Goal: Information Seeking & Learning: Find specific page/section

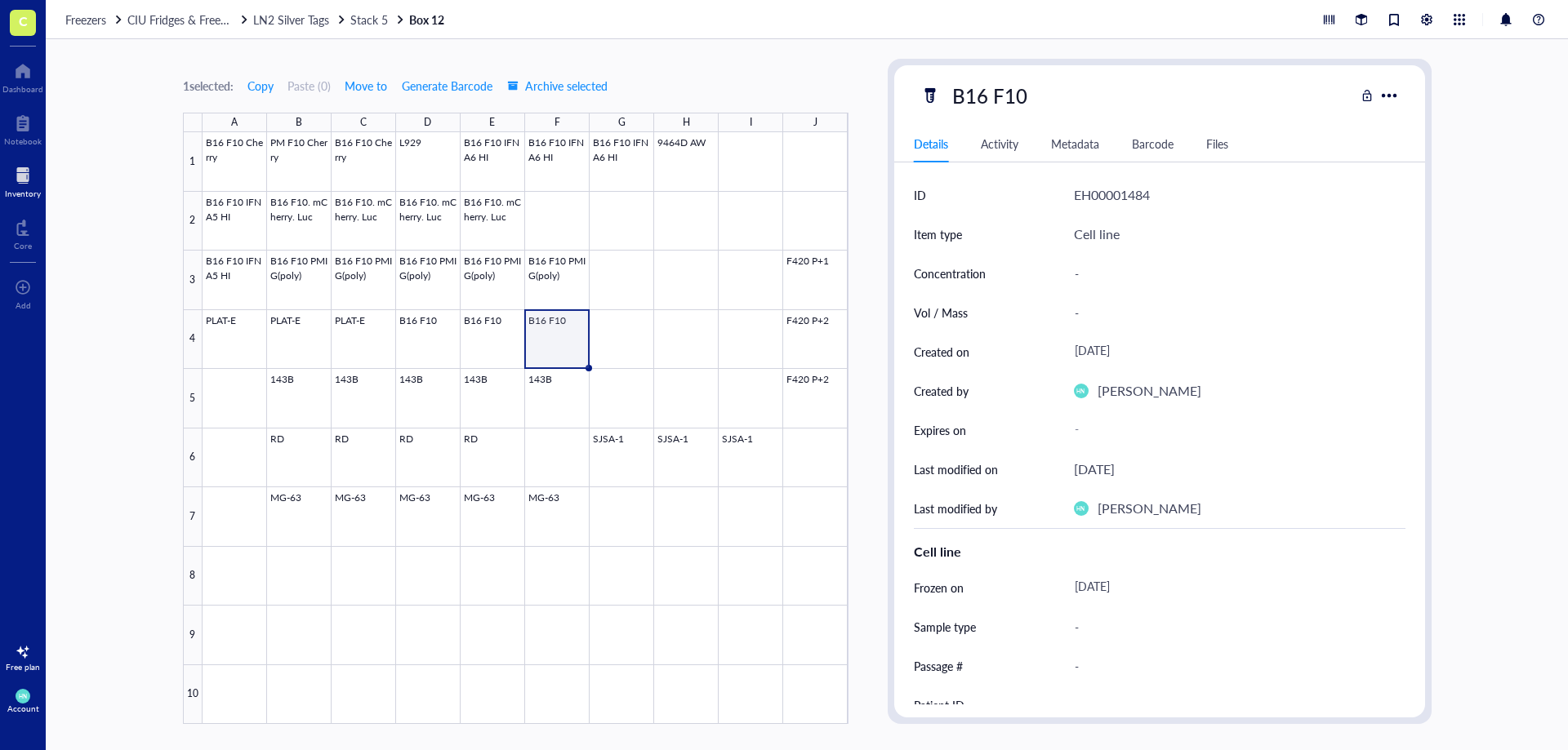
click at [284, 27] on div "Freezers CIU Fridges & Freezers LN2 Silver Tags Stack 5 Box 12" at bounding box center [807, 19] width 1522 height 39
click at [282, 19] on span "LN2 Silver Tags" at bounding box center [291, 19] width 76 height 16
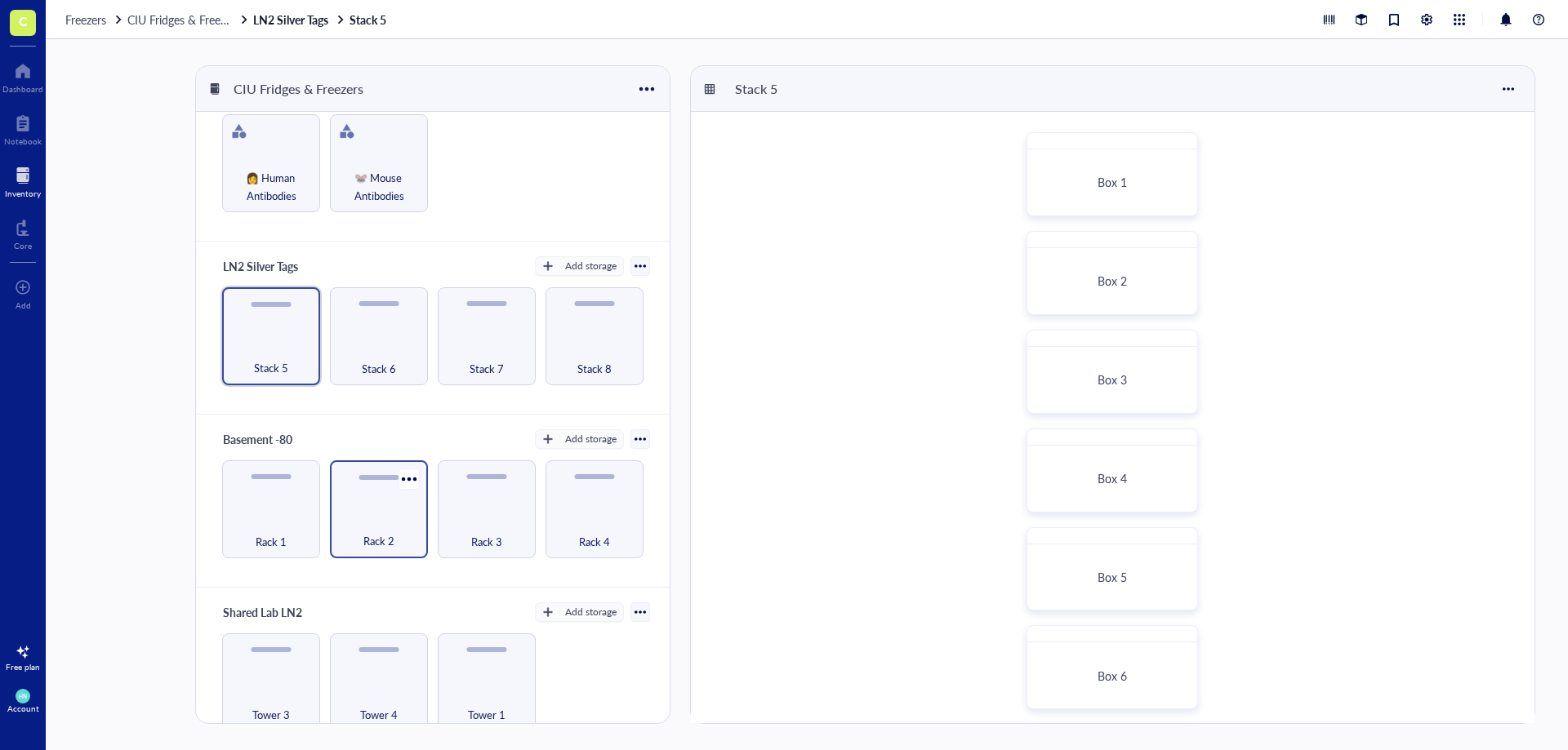
scroll to position [68, 0]
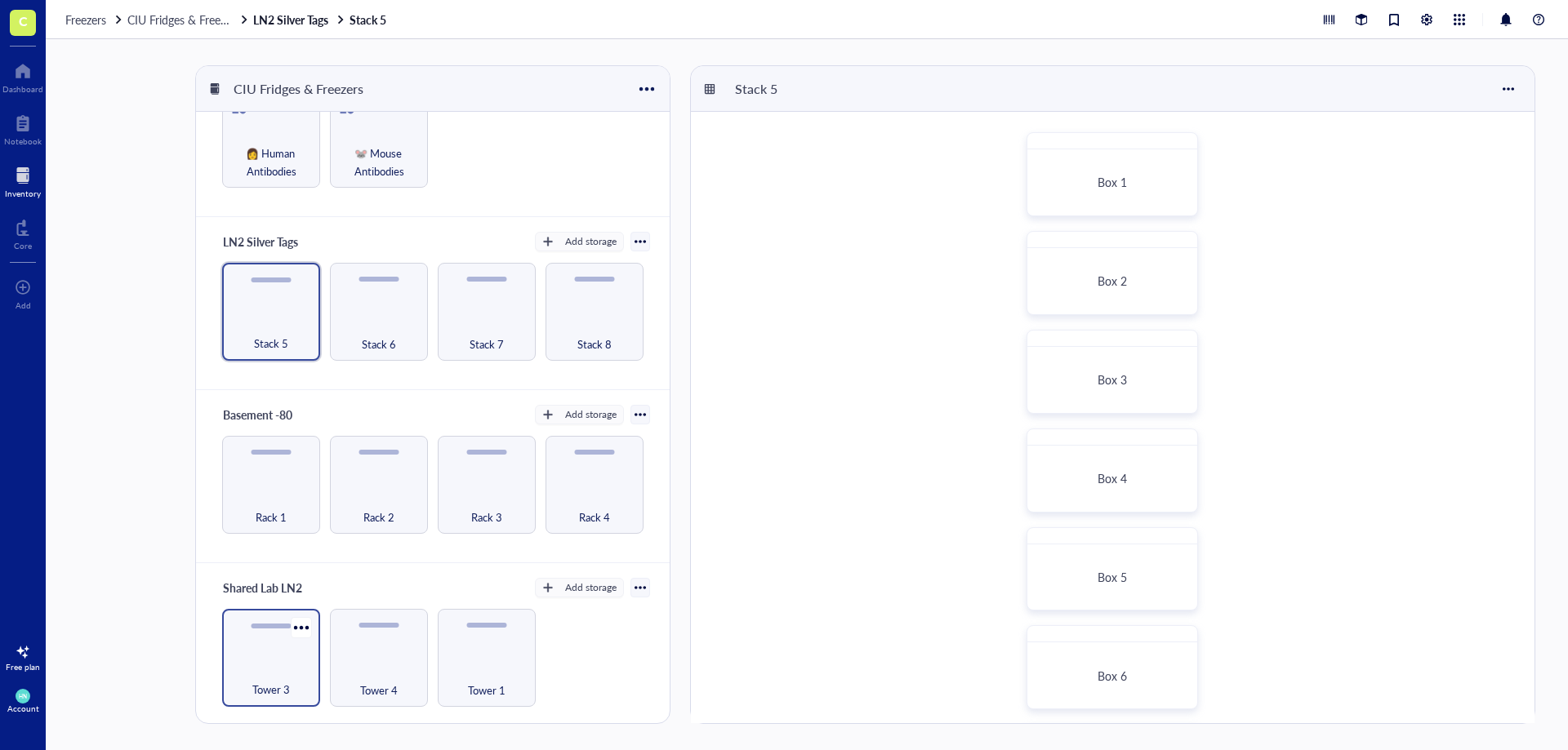
click at [281, 665] on div "Tower 3" at bounding box center [271, 681] width 82 height 36
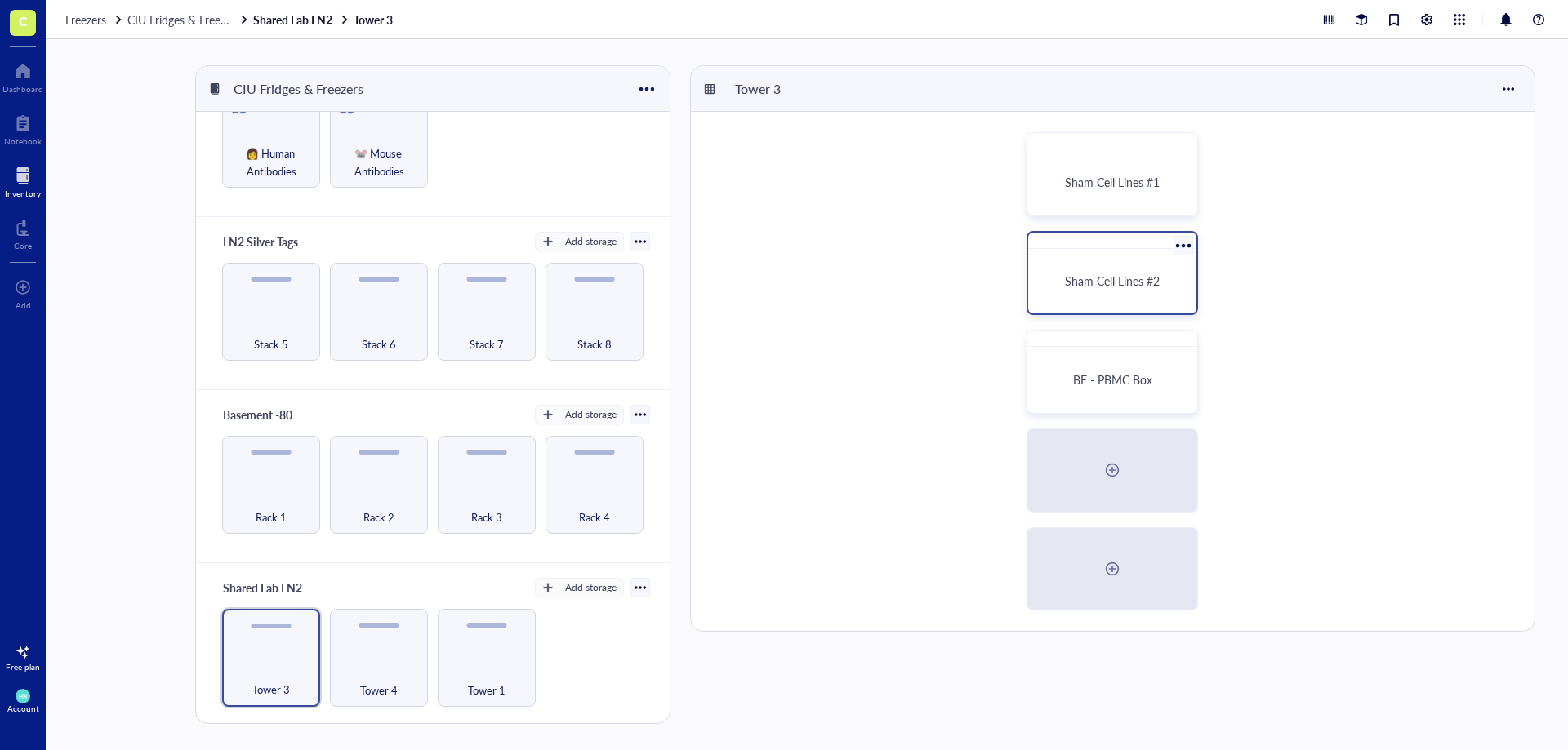
click at [1119, 280] on span "Sham Cell Lines #2" at bounding box center [1112, 280] width 95 height 16
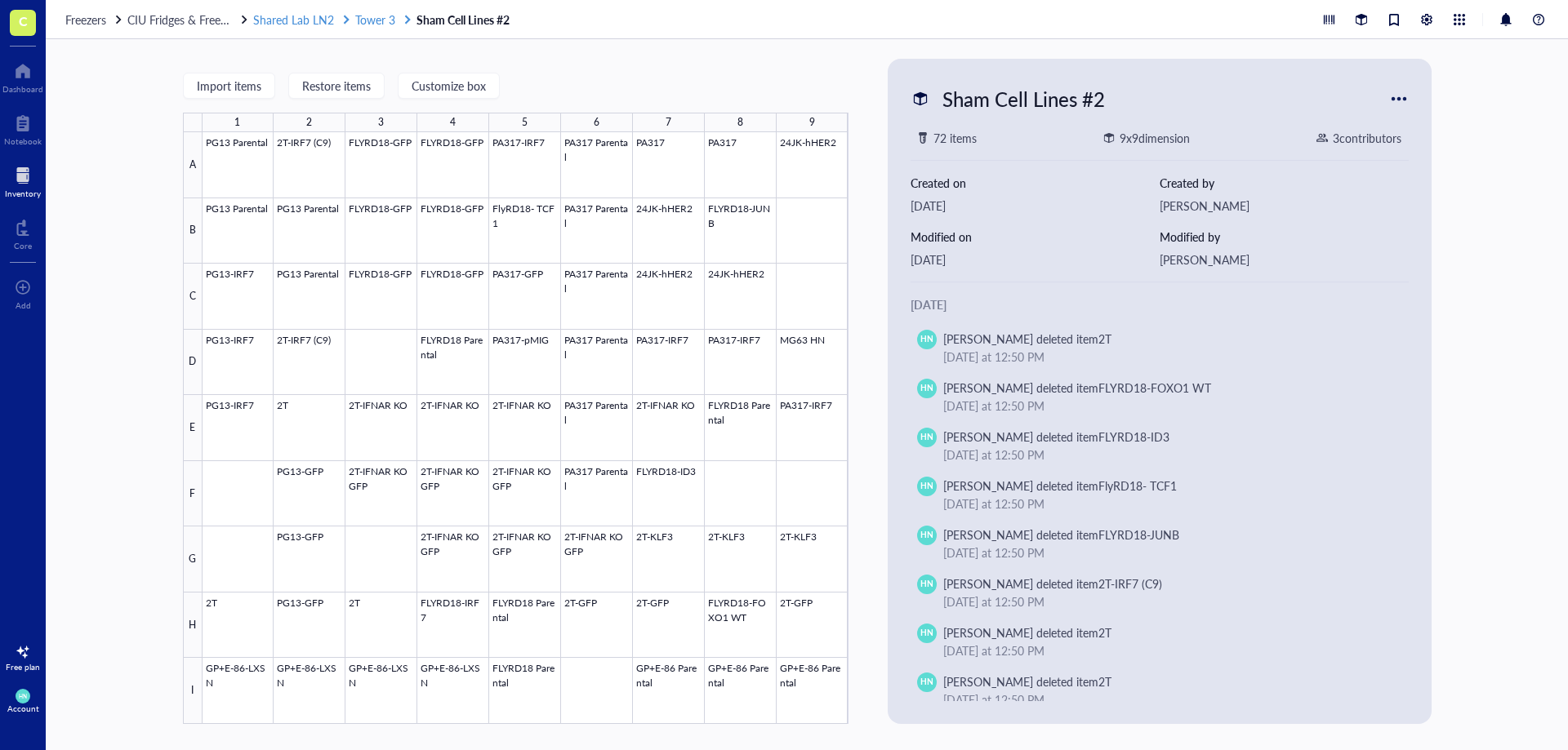
click at [373, 18] on span "Tower 3" at bounding box center [375, 19] width 40 height 16
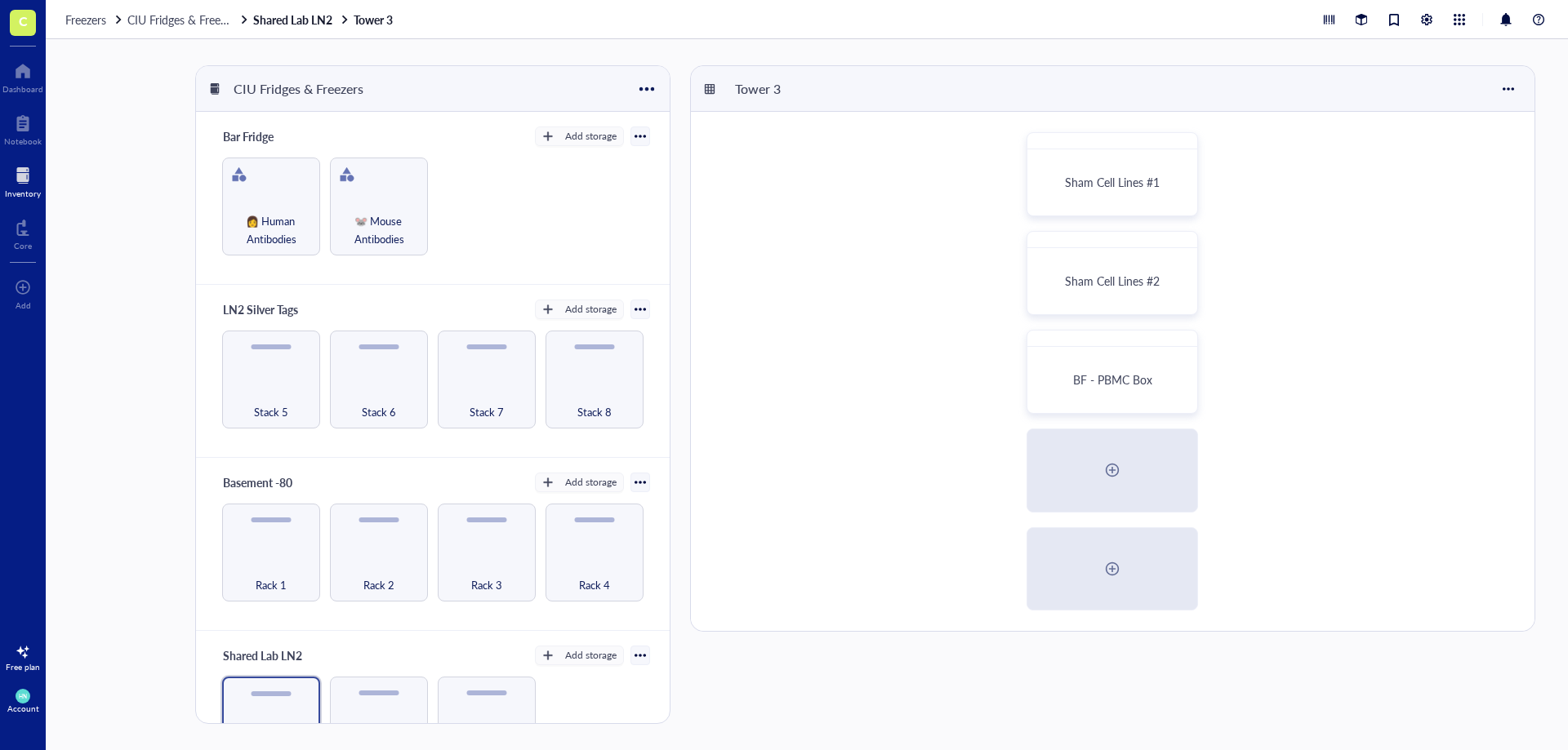
scroll to position [68, 0]
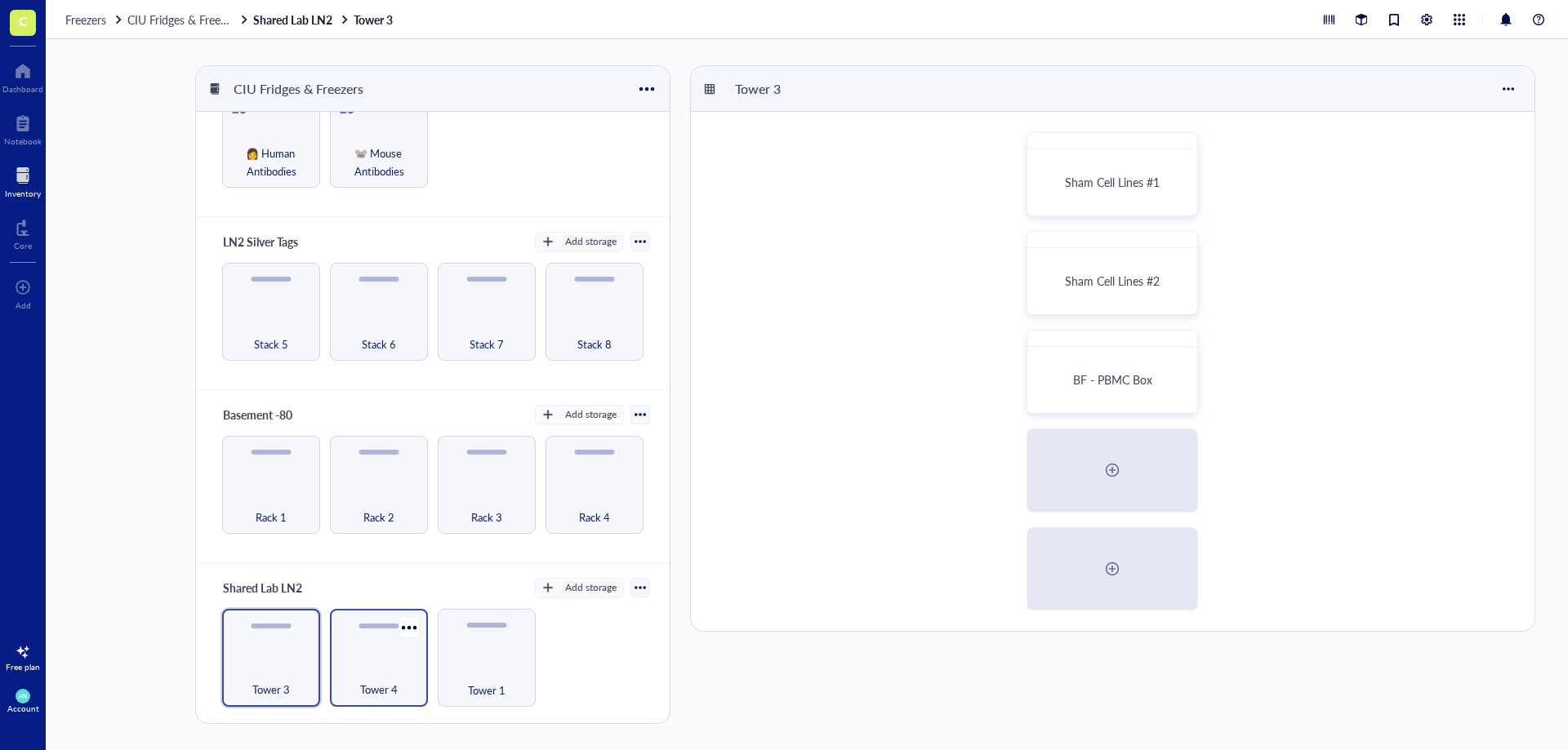
click at [372, 659] on div "Tower 4" at bounding box center [379, 658] width 98 height 98
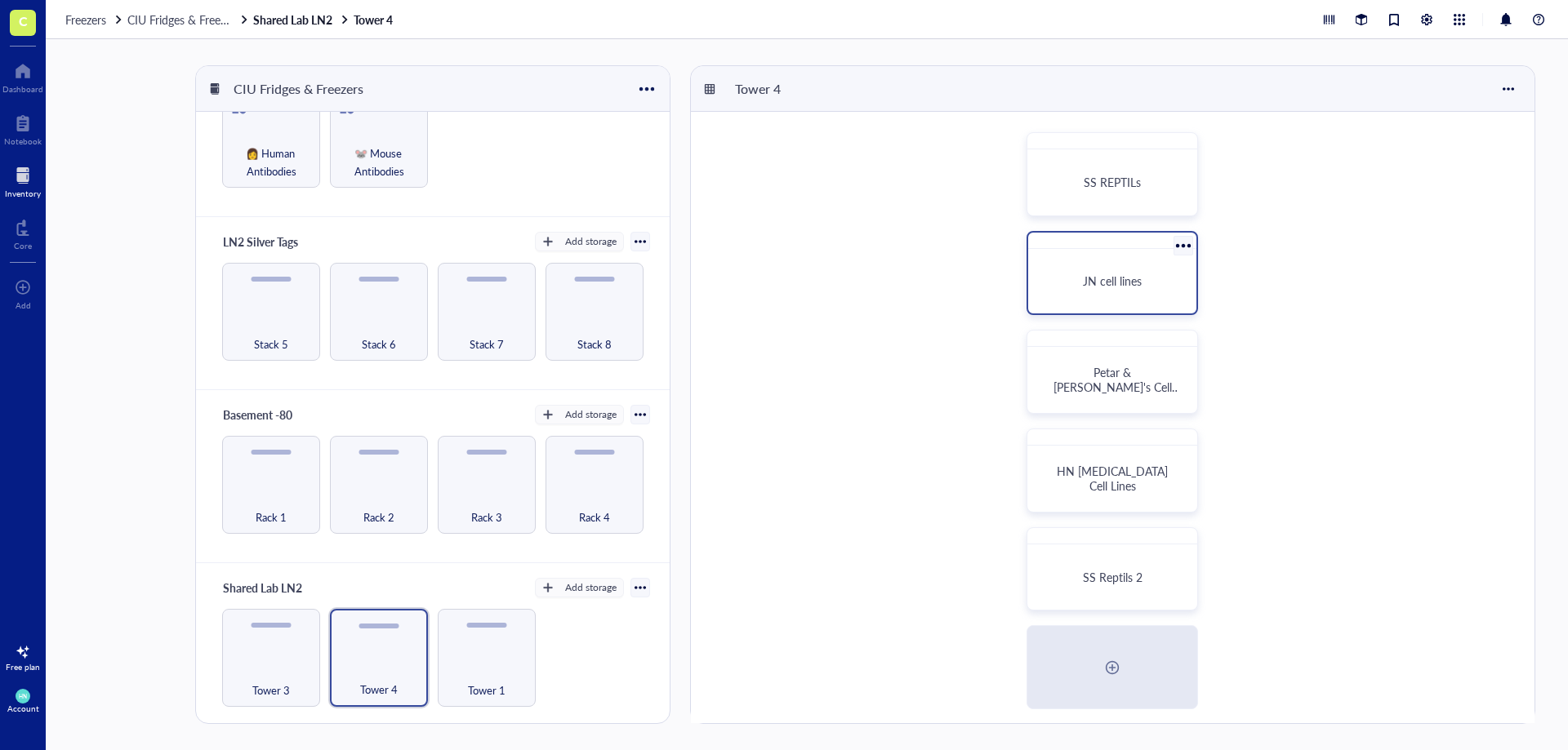
click at [1101, 259] on div "JN cell lines" at bounding box center [1111, 281] width 155 height 52
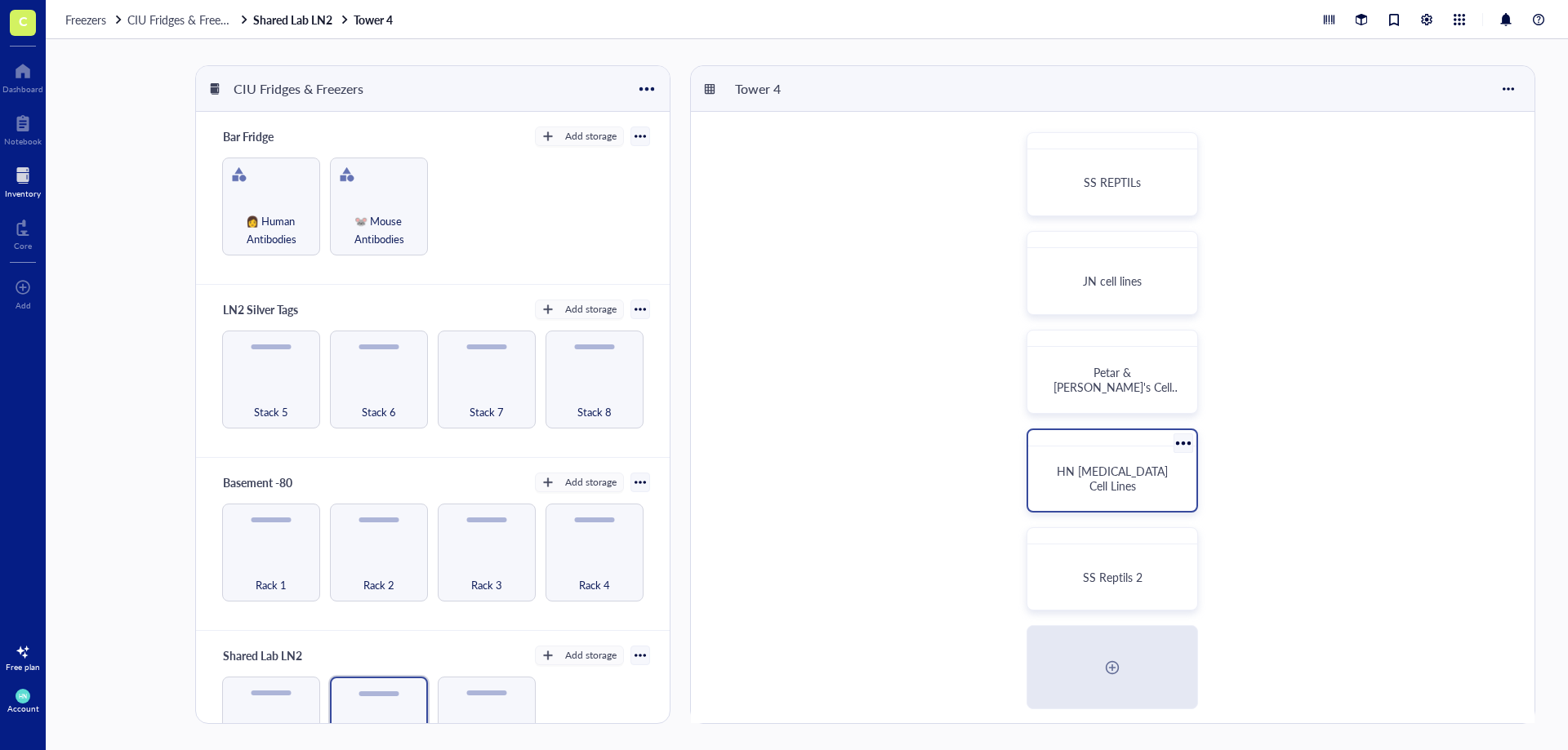
click at [1128, 477] on span "HN [MEDICAL_DATA] Cell Lines" at bounding box center [1113, 478] width 114 height 31
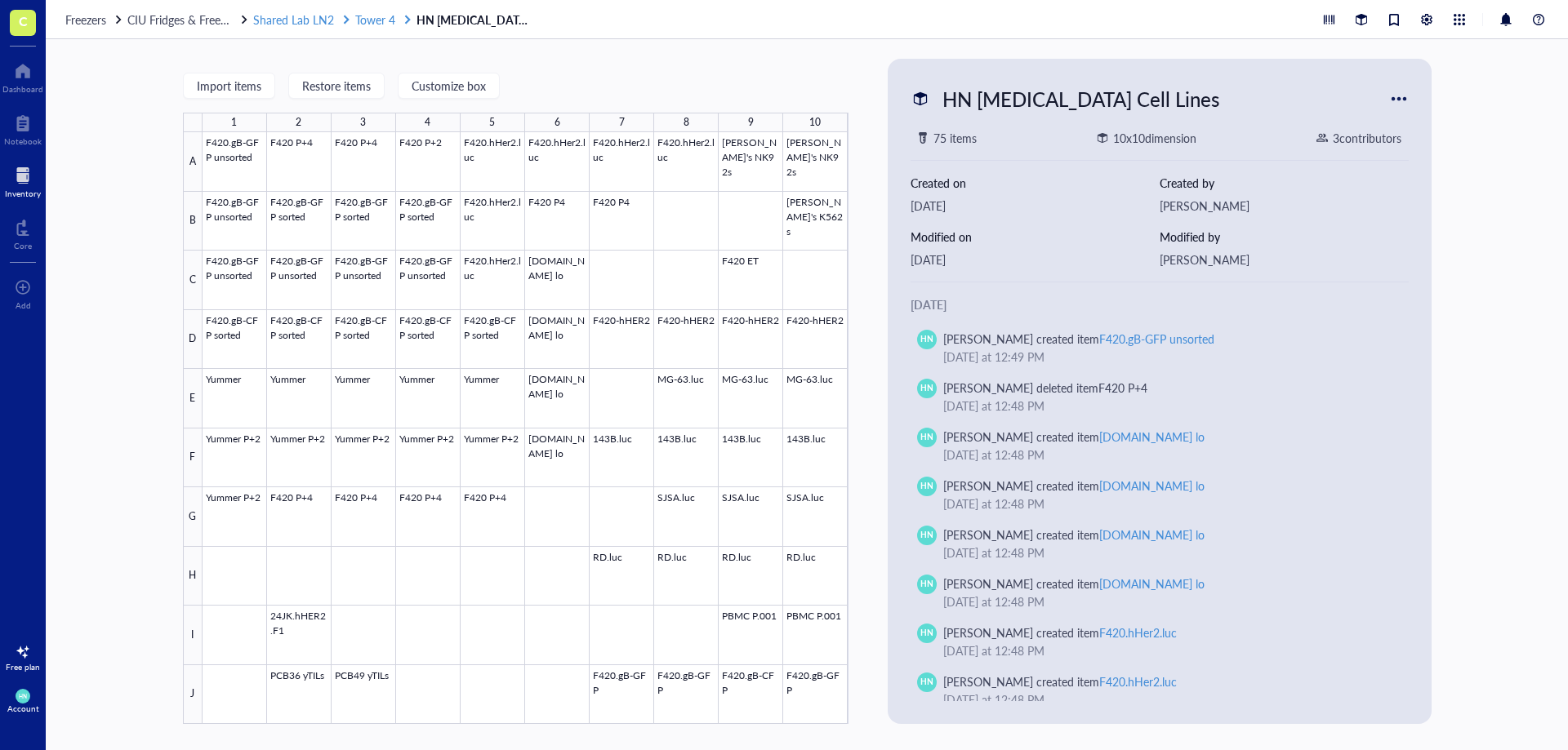
click at [376, 12] on span "Tower 4" at bounding box center [375, 19] width 40 height 16
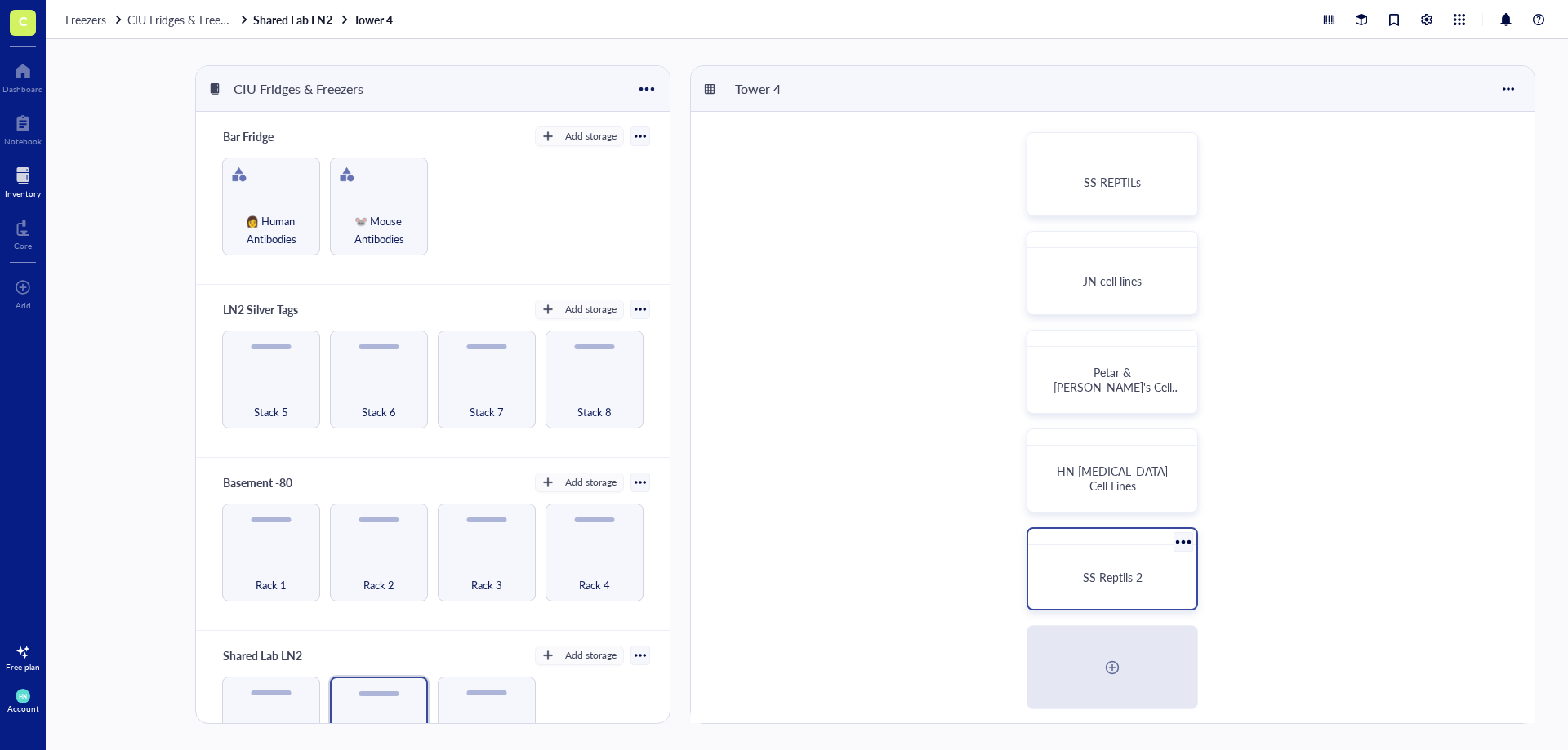
click at [1084, 580] on span "SS Reptils 2" at bounding box center [1112, 577] width 59 height 16
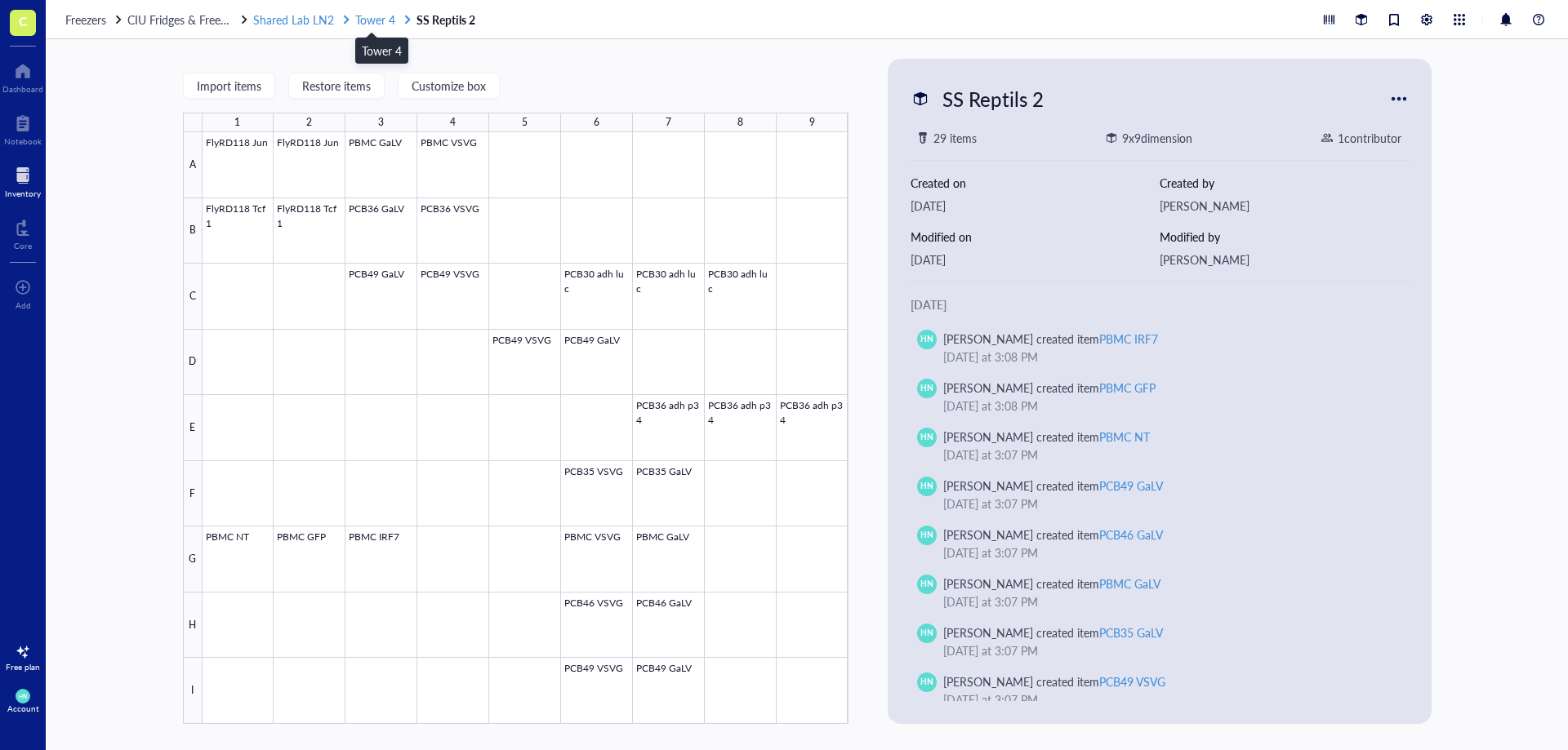
click at [369, 21] on span "Tower 4" at bounding box center [375, 19] width 40 height 16
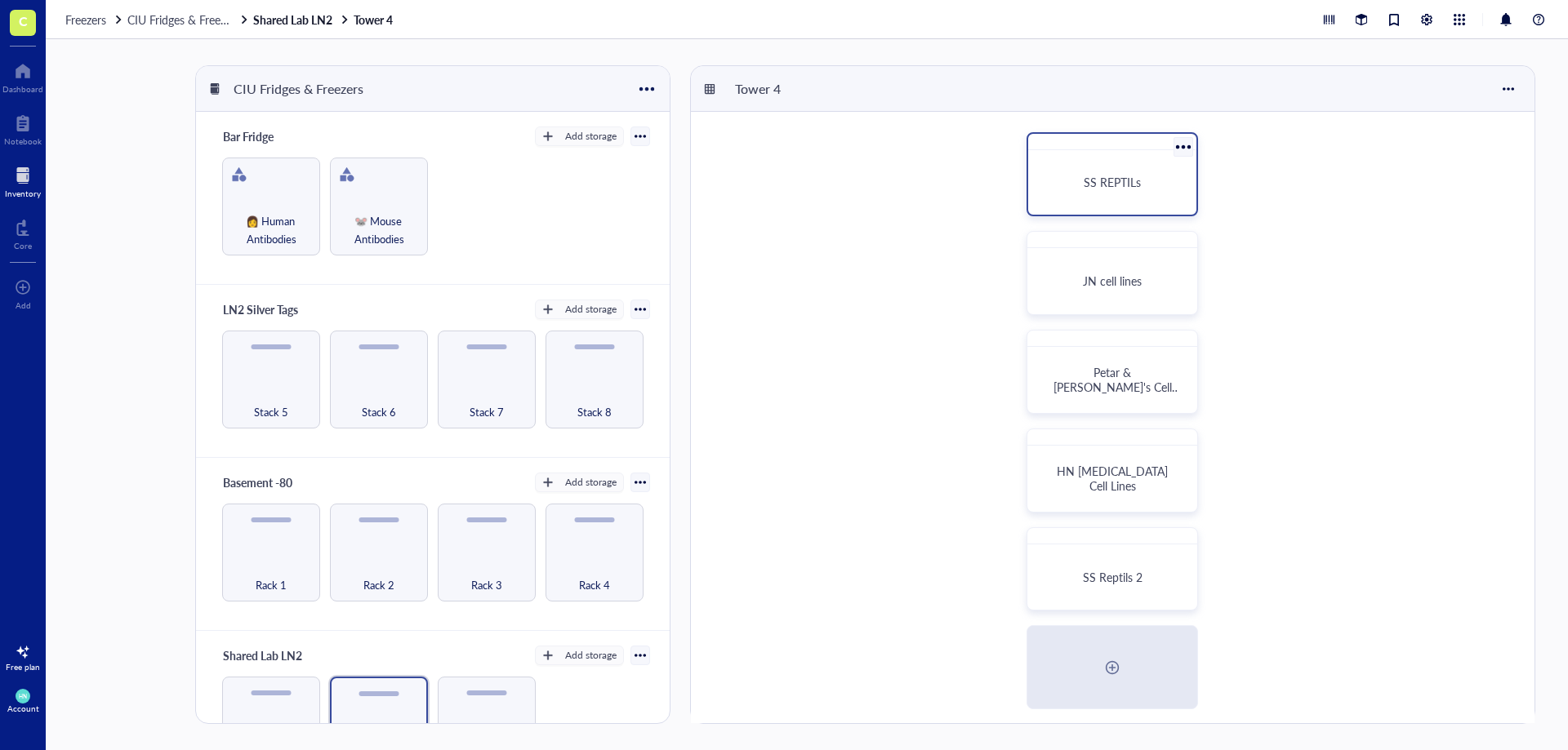
click at [1107, 164] on div "SS REPTILs" at bounding box center [1111, 182] width 155 height 52
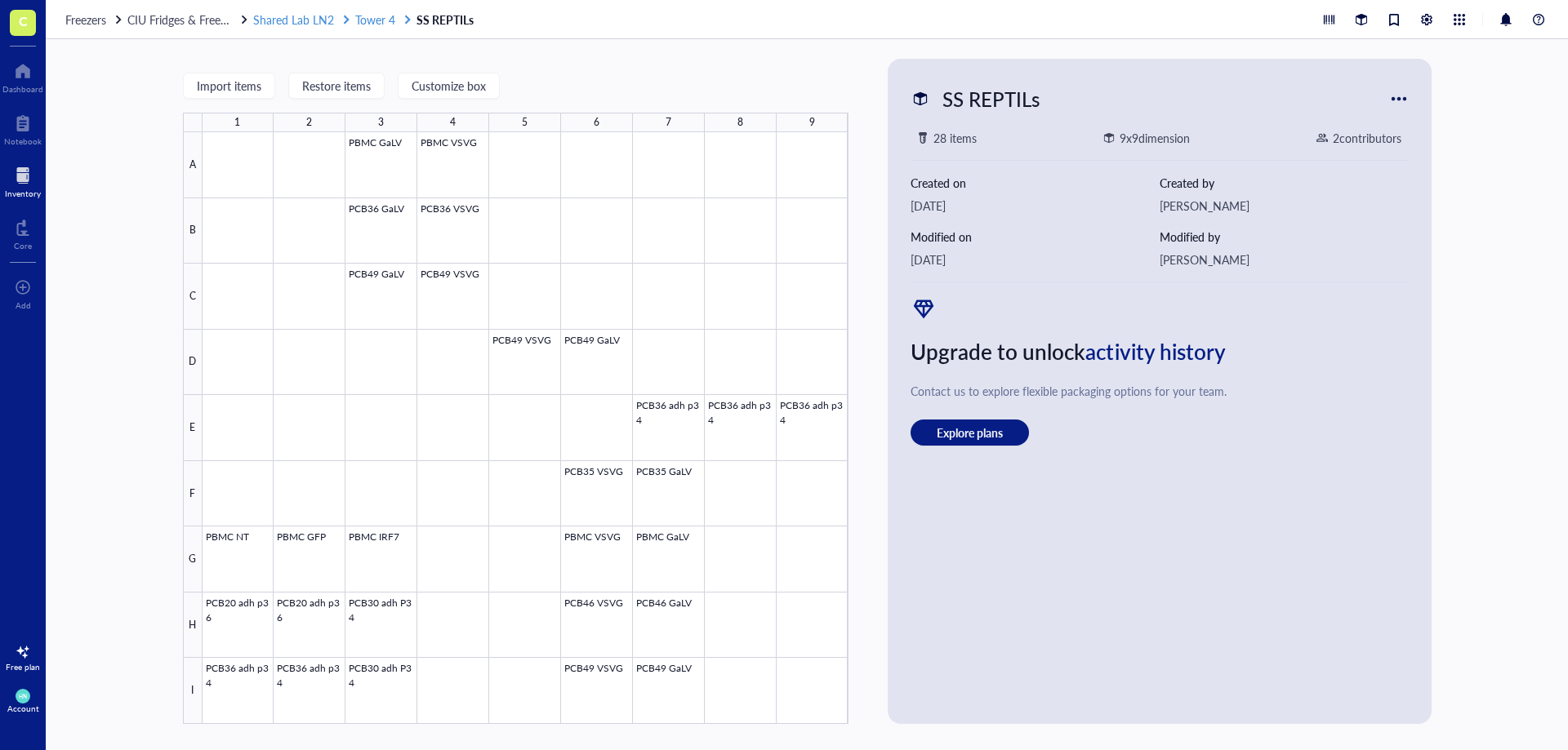
click at [293, 19] on span "Shared Lab LN2" at bounding box center [293, 19] width 81 height 16
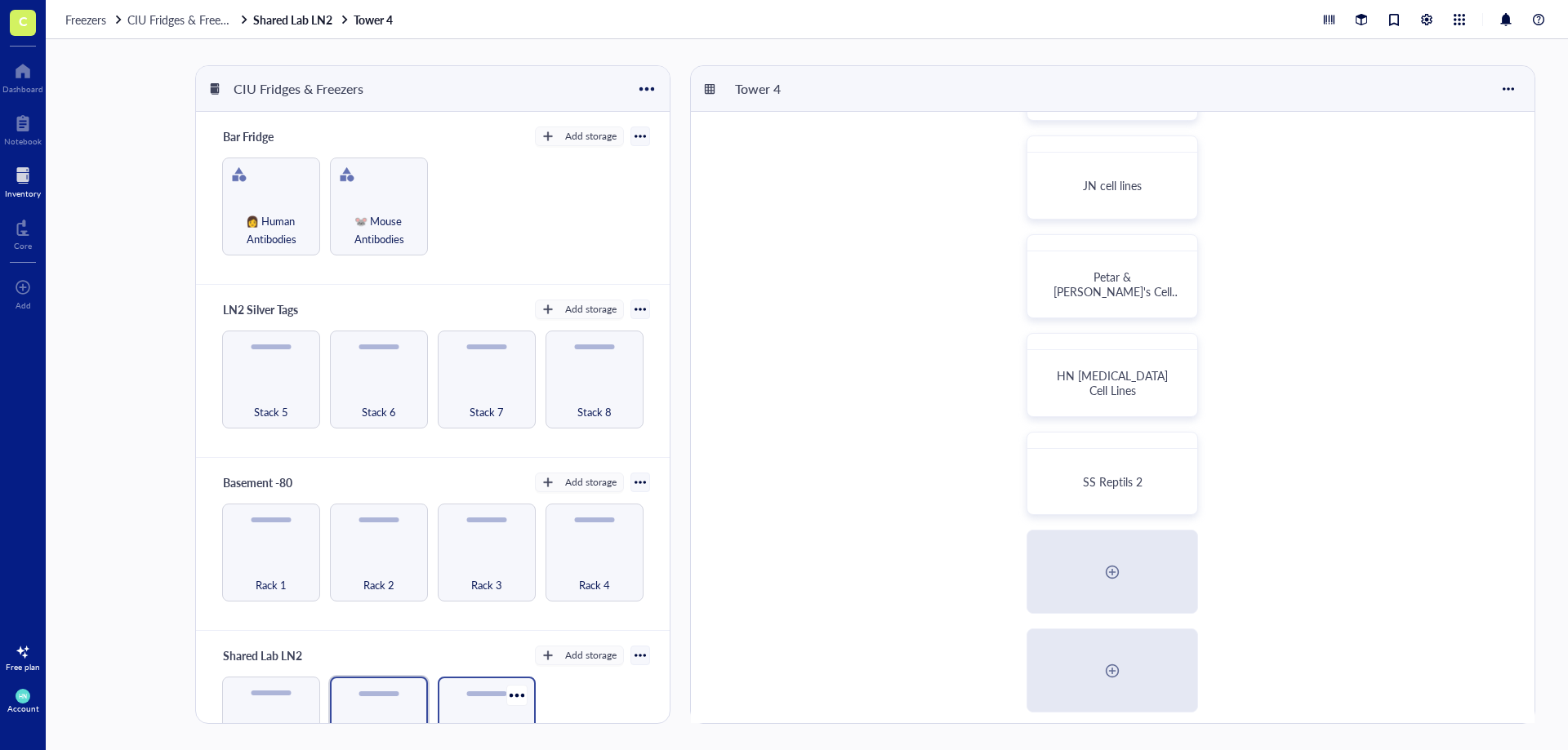
scroll to position [204, 0]
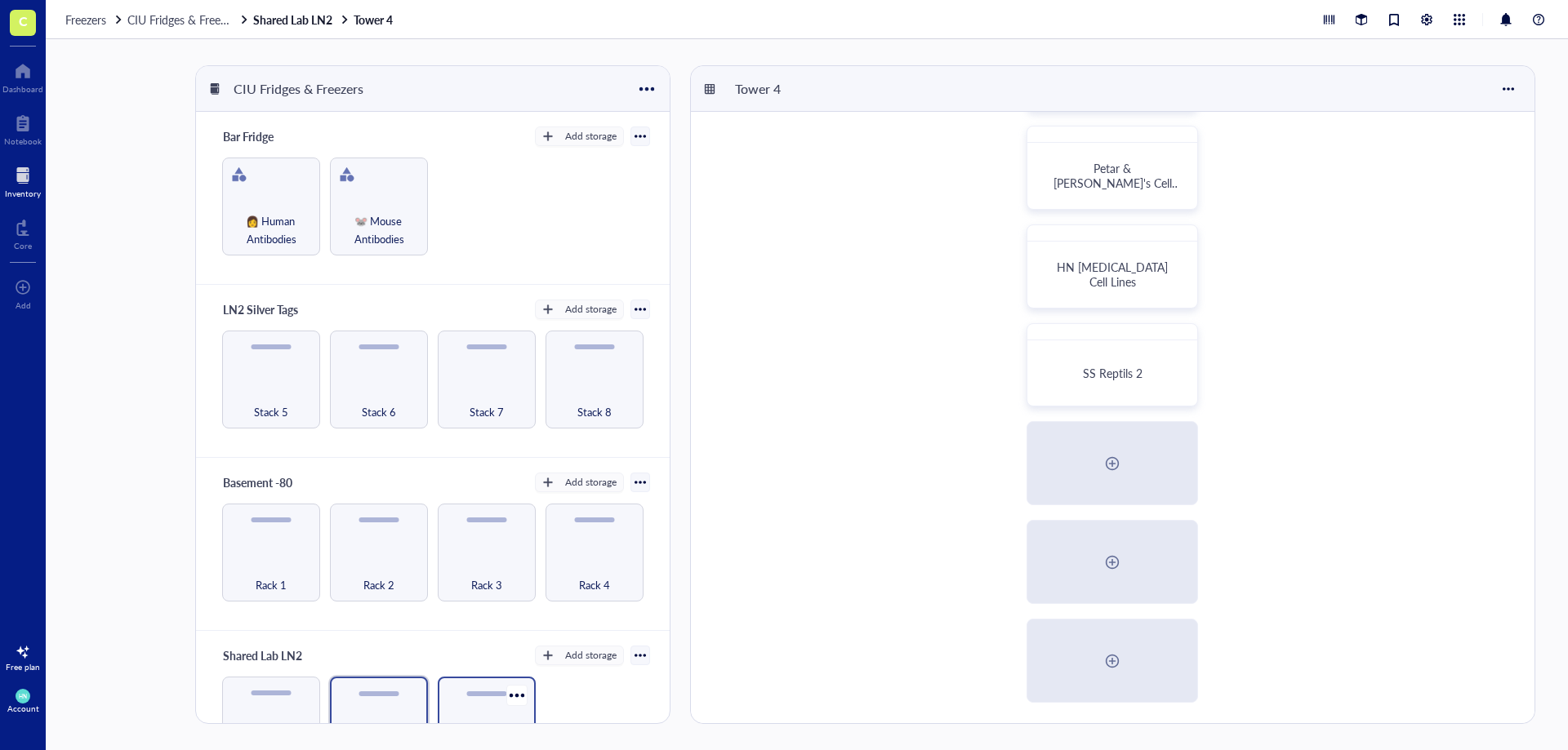
click at [498, 695] on div at bounding box center [485, 694] width 40 height 5
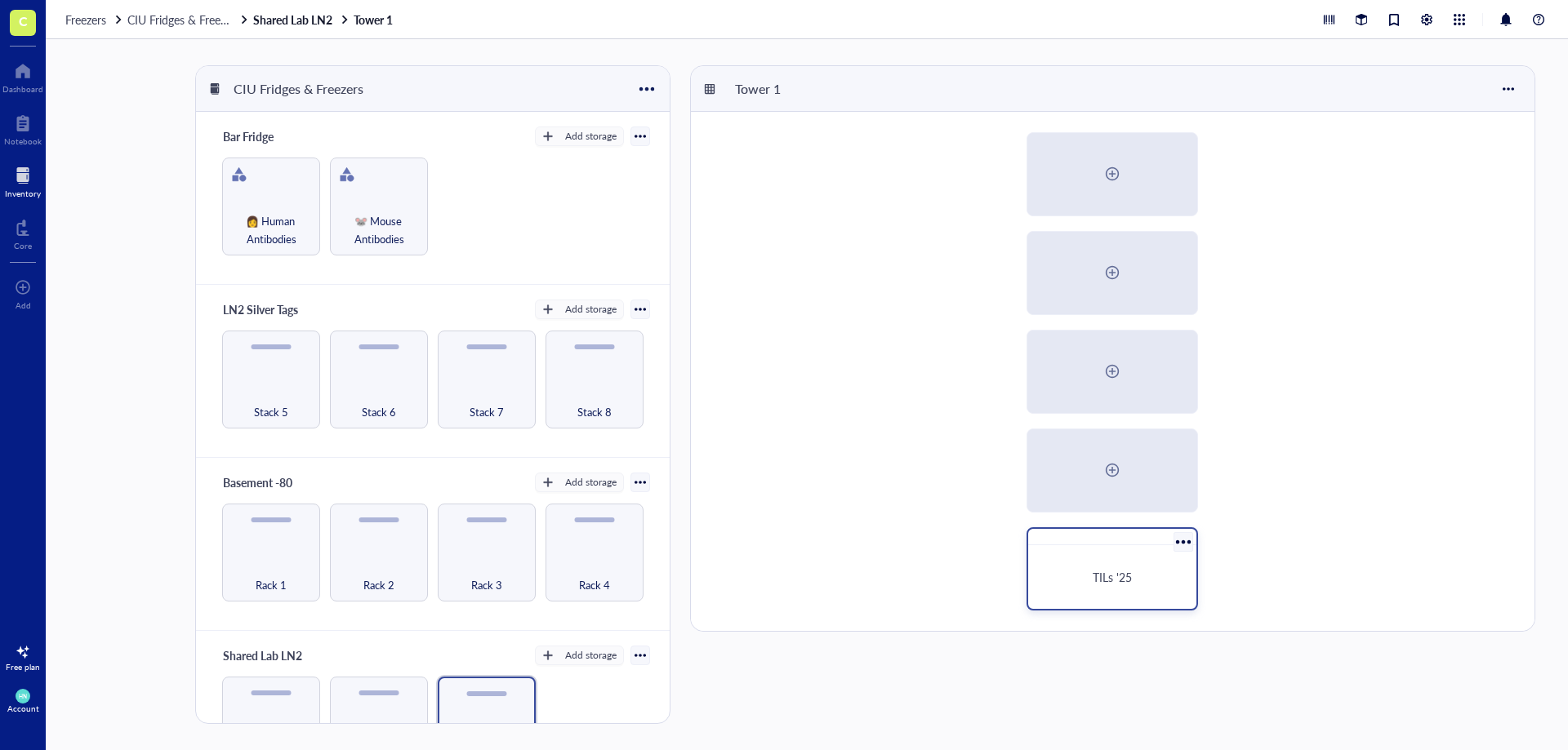
click at [1102, 582] on span "TILs '25" at bounding box center [1112, 577] width 39 height 16
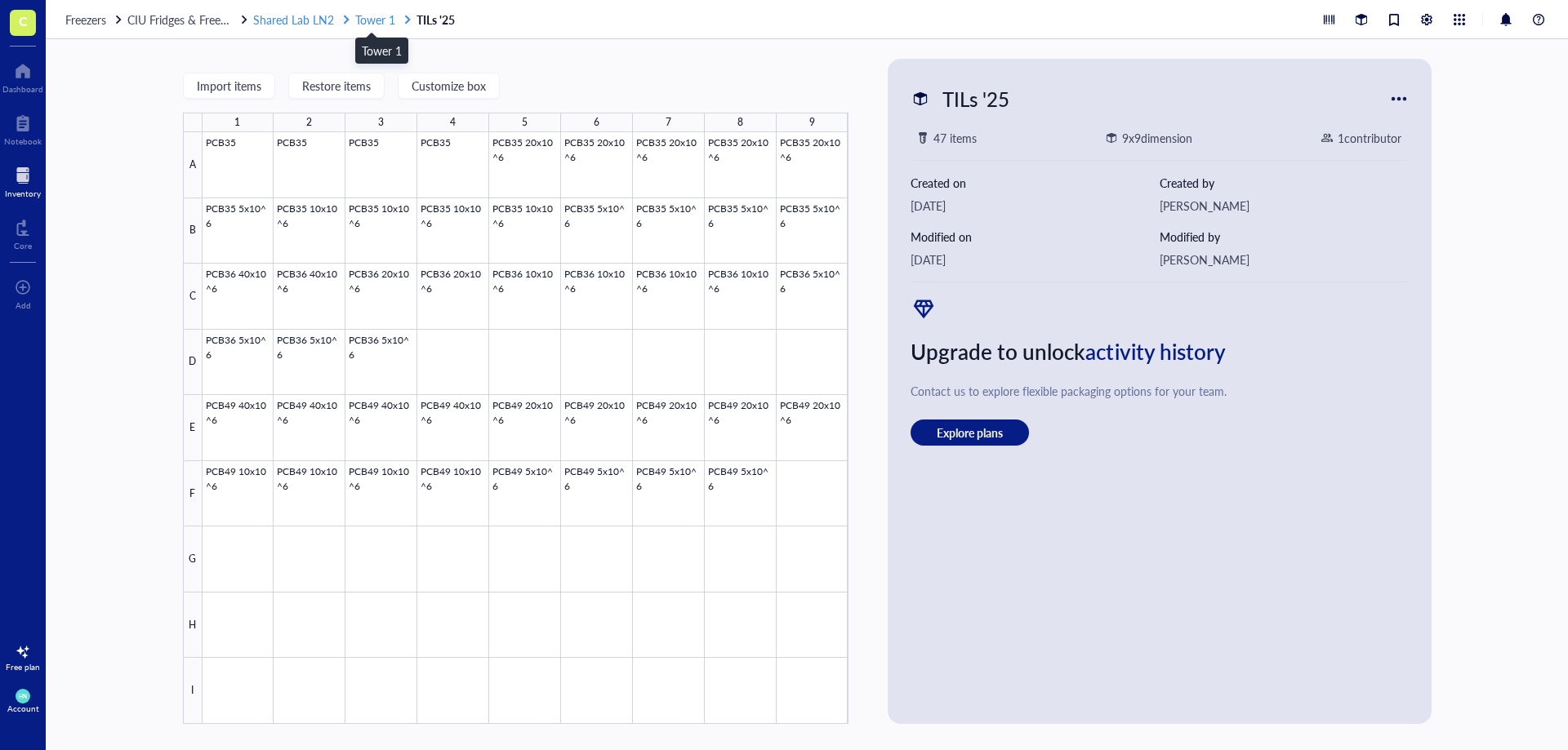
click at [382, 19] on span "Tower 1" at bounding box center [375, 19] width 40 height 16
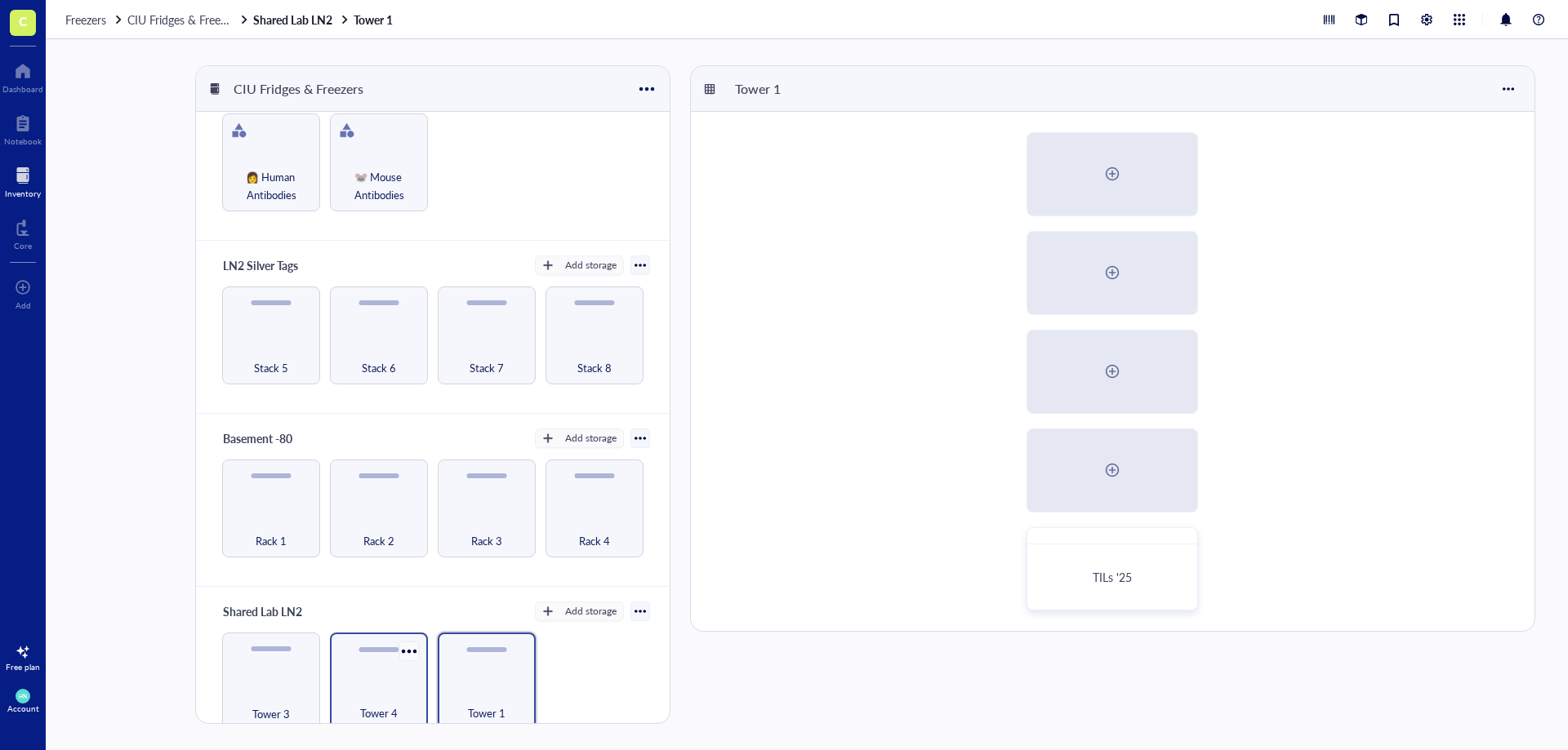
scroll to position [68, 0]
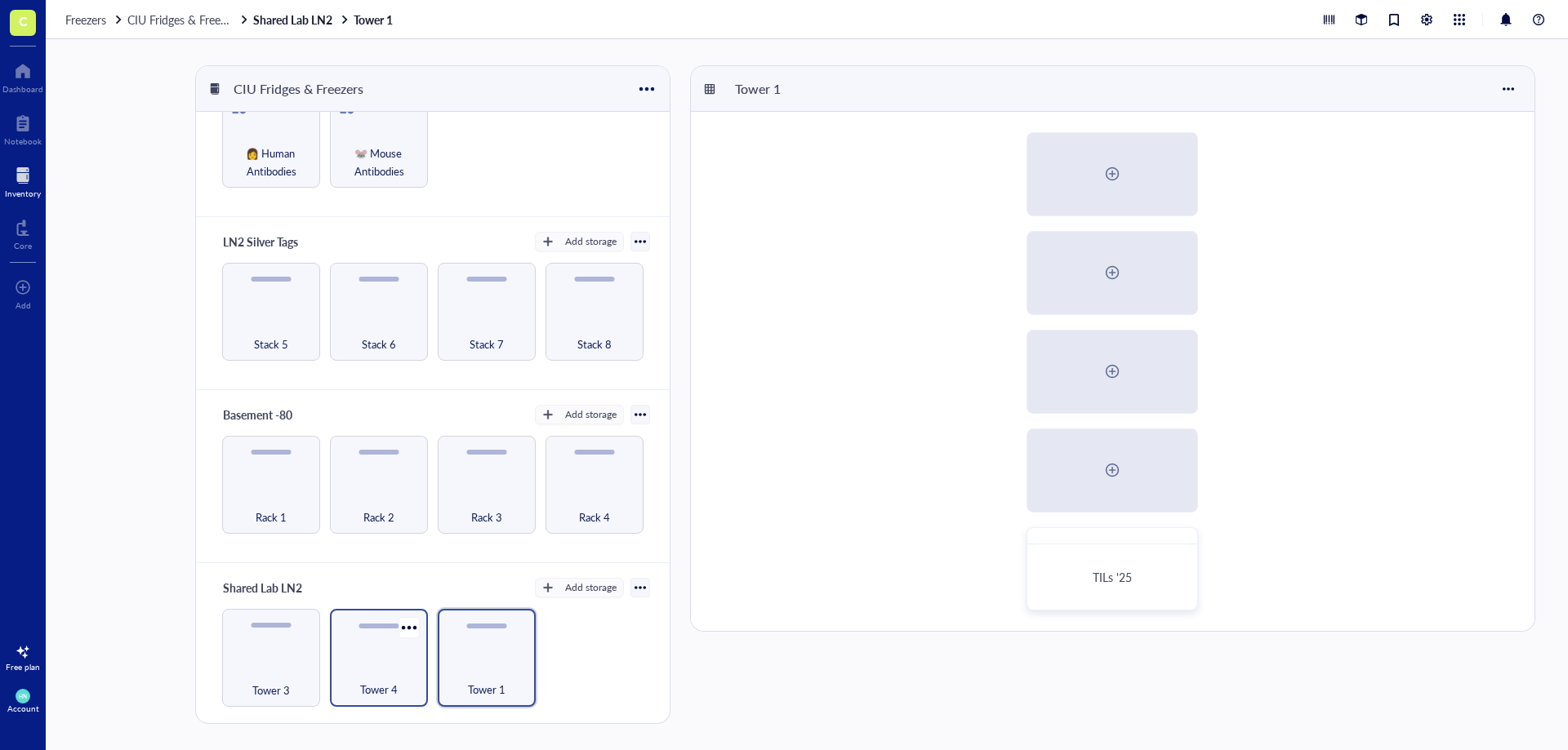
click at [387, 665] on div "Tower 4" at bounding box center [379, 681] width 82 height 36
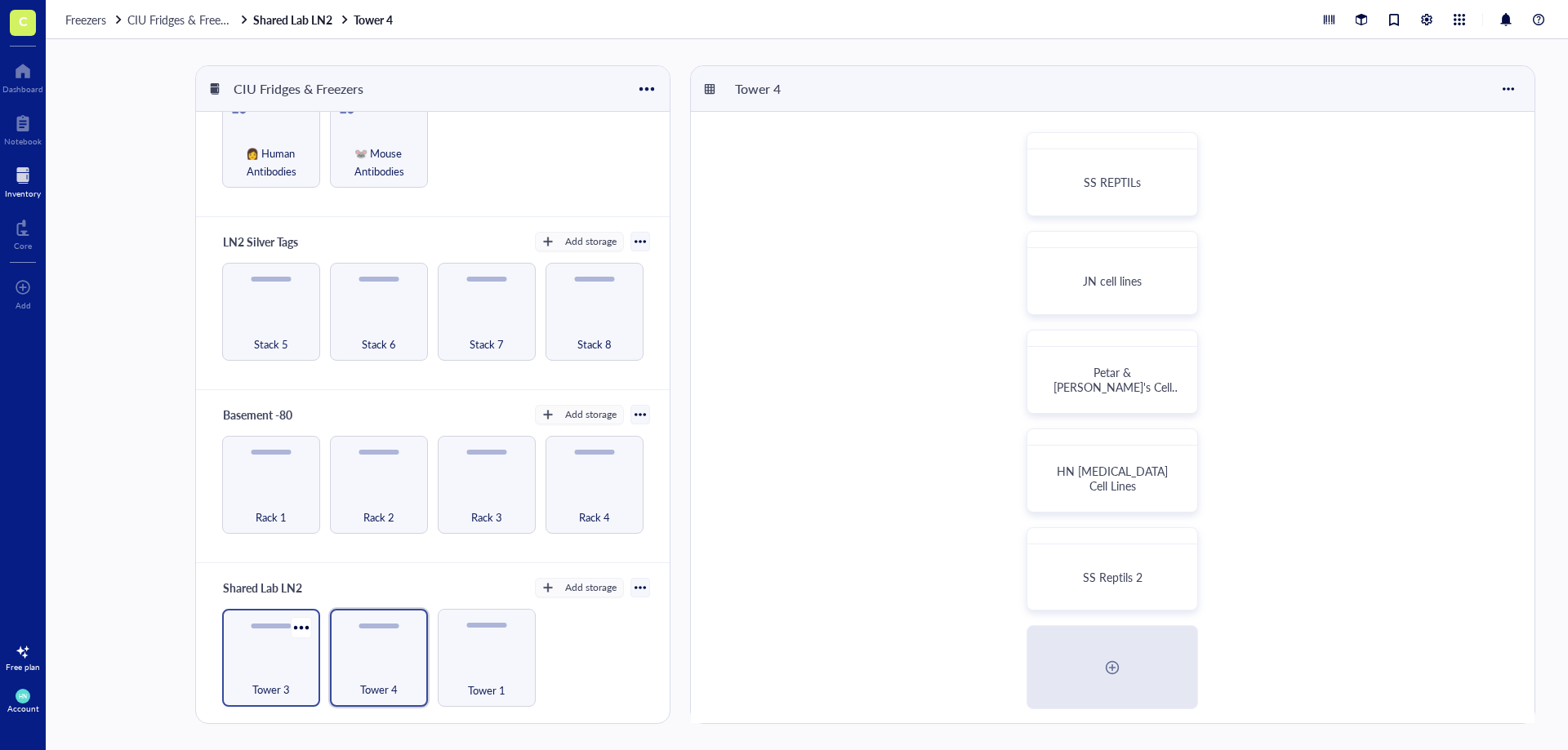
click at [248, 642] on div "Tower 3" at bounding box center [271, 658] width 98 height 98
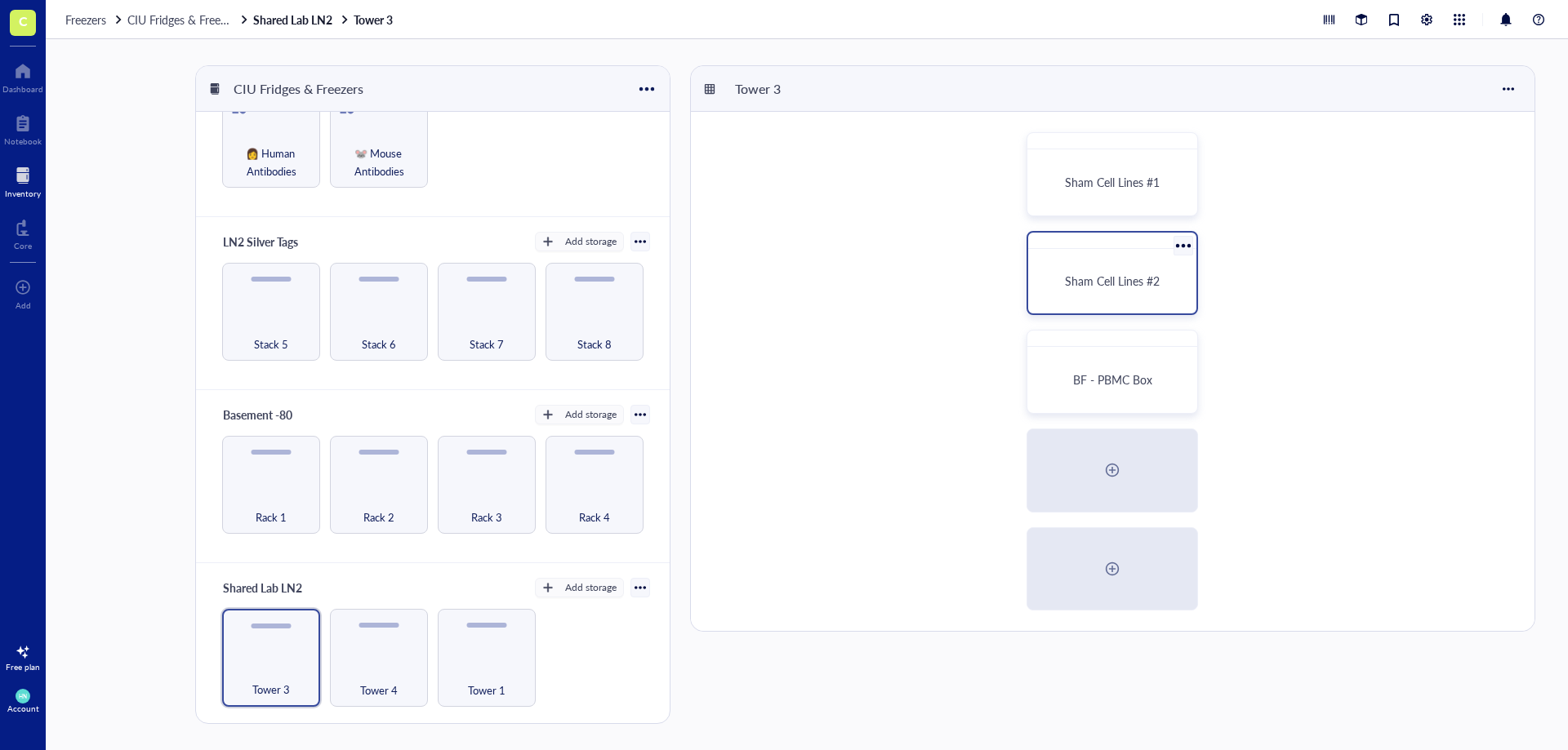
click at [1111, 291] on div "Sham Cell Lines #2" at bounding box center [1111, 281] width 155 height 52
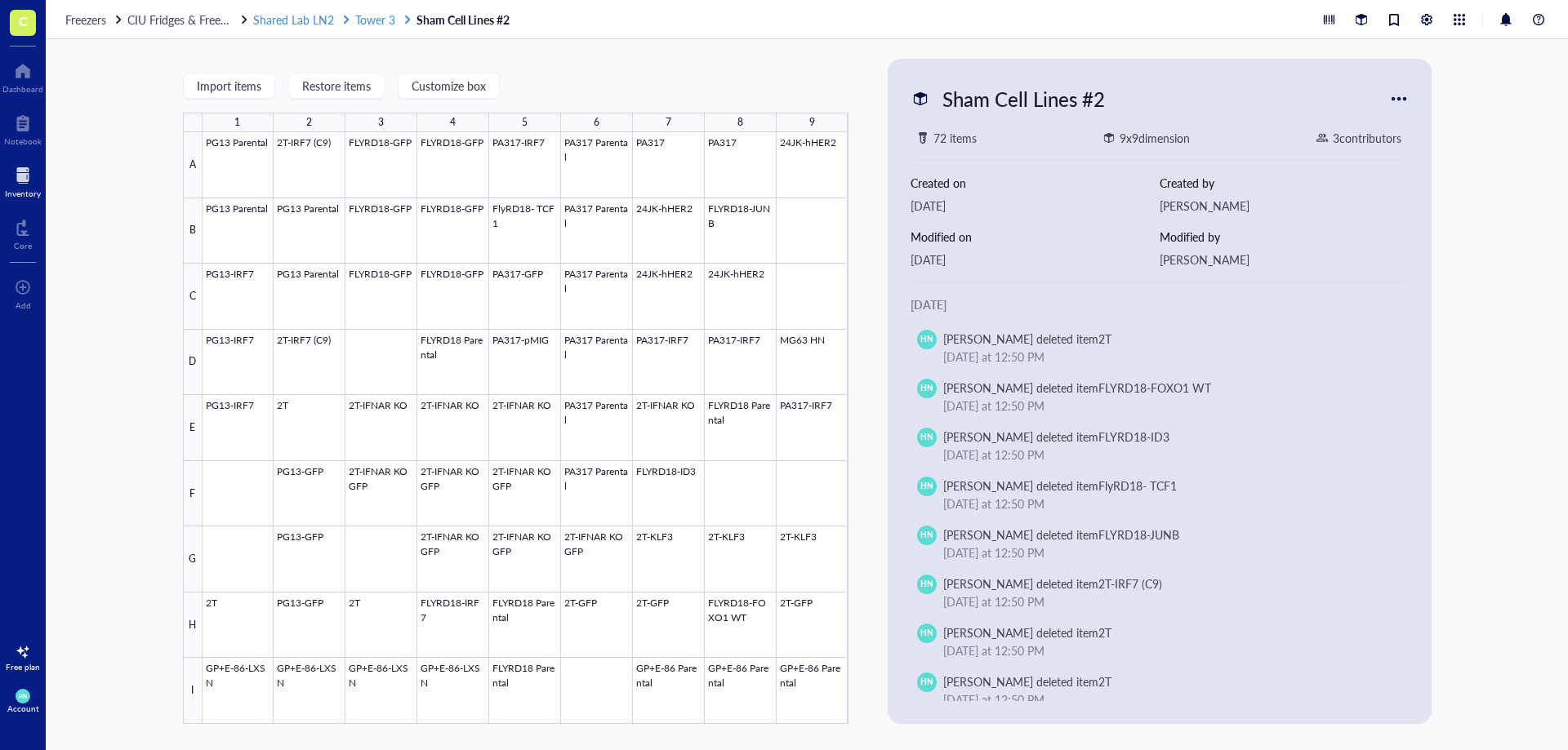
click at [381, 14] on span "Tower 3" at bounding box center [375, 19] width 40 height 16
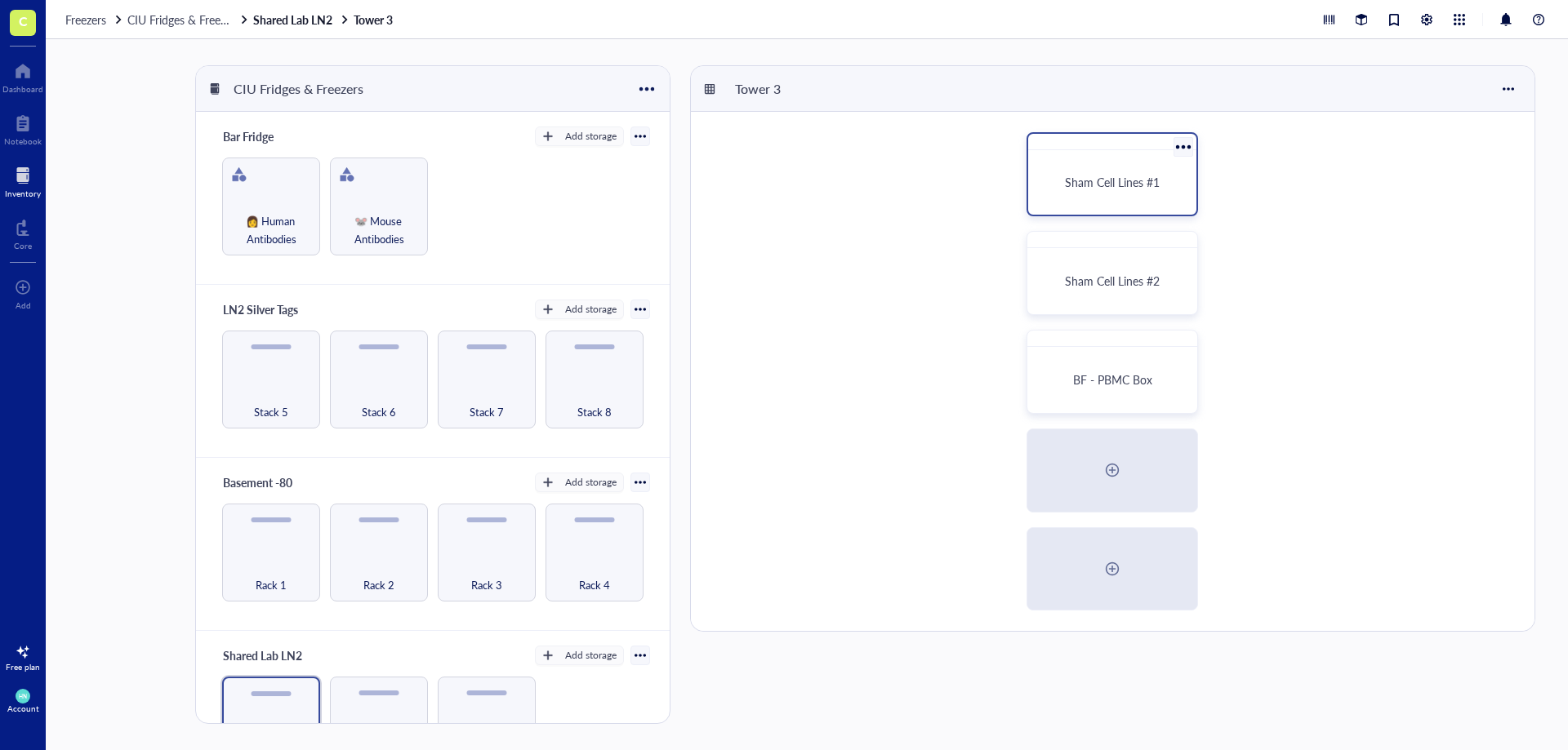
click at [1121, 197] on div "Sham Cell Lines #1" at bounding box center [1111, 182] width 155 height 52
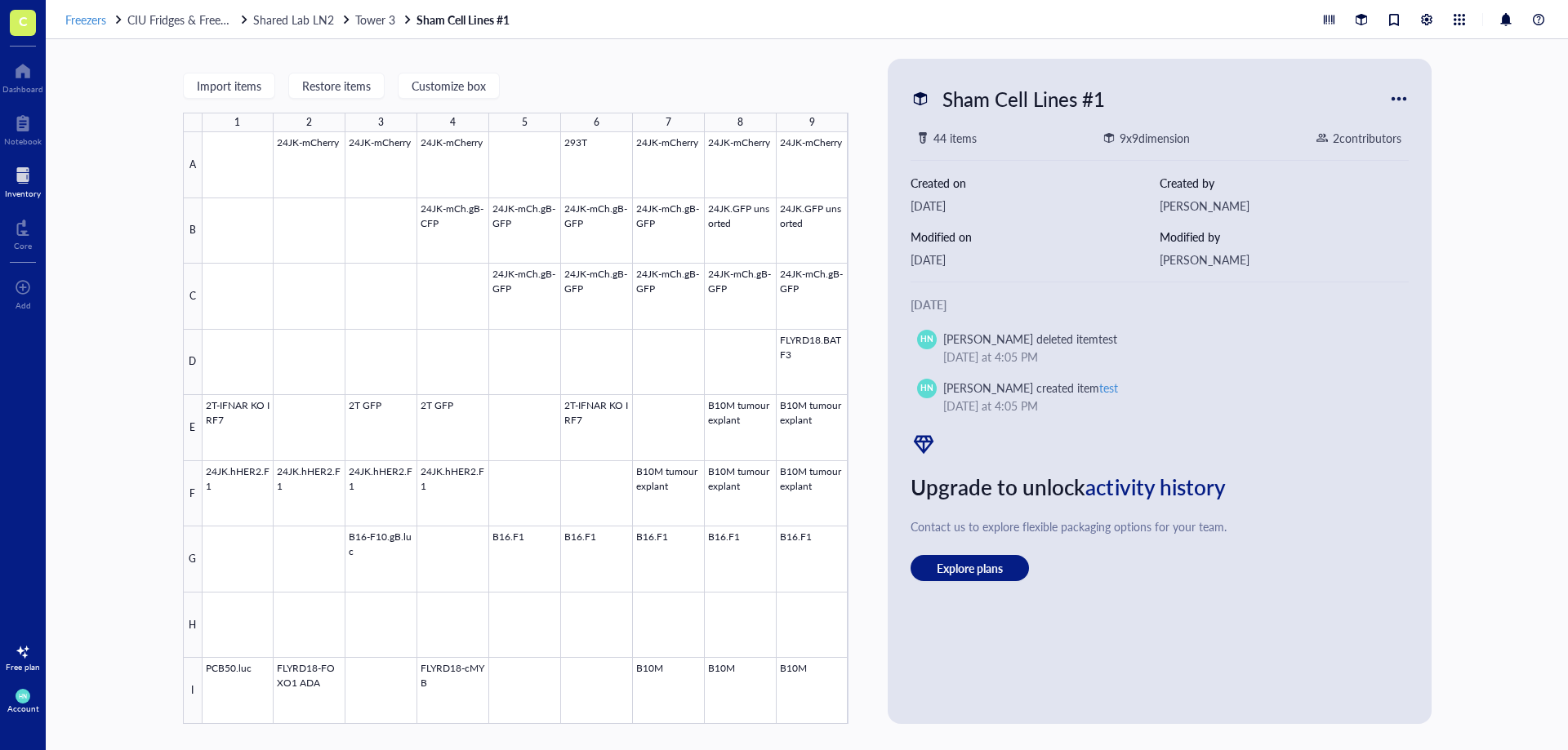
click at [76, 24] on span "Freezers" at bounding box center [85, 19] width 41 height 16
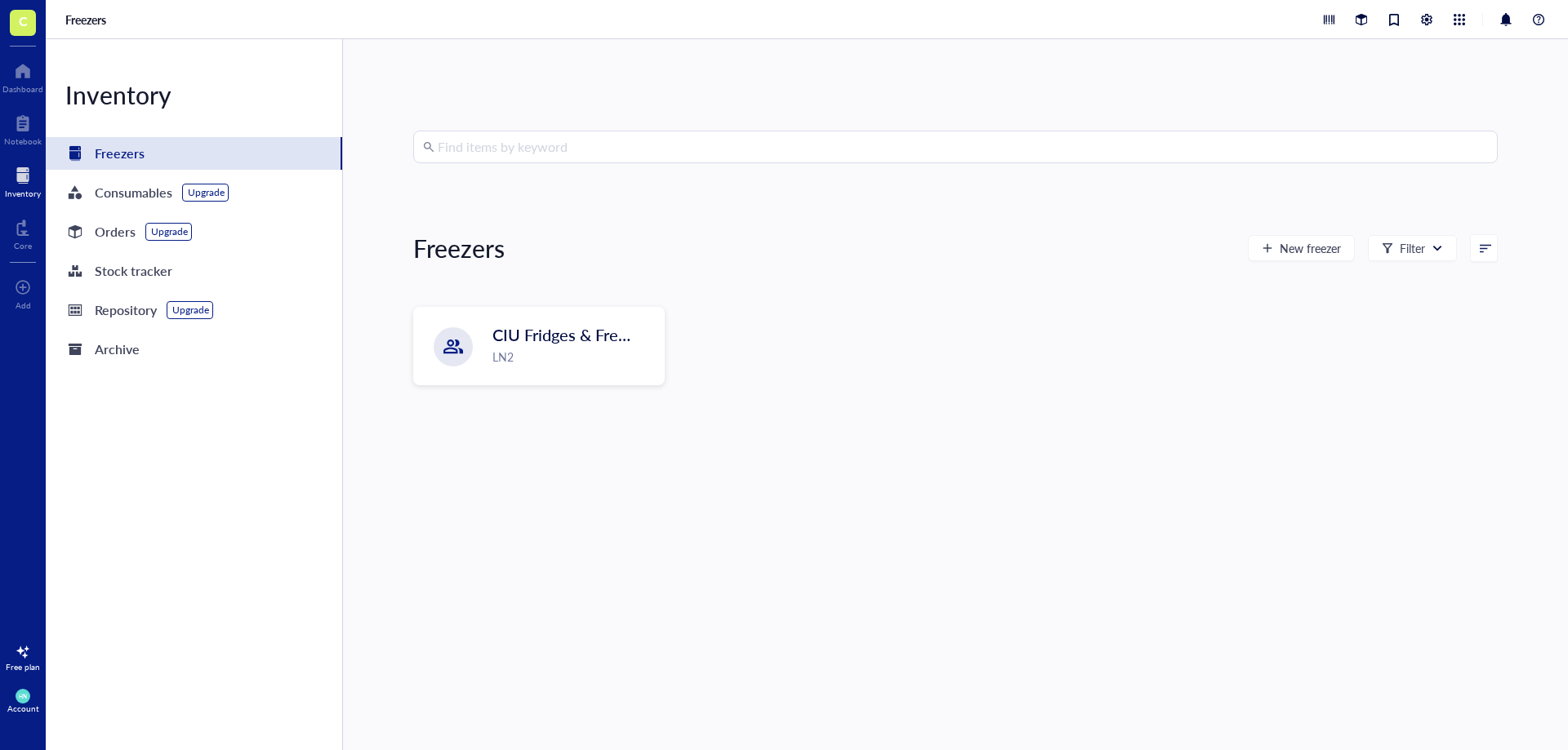
drag, startPoint x: 462, startPoint y: 139, endPoint x: 470, endPoint y: 148, distance: 12.0
click at [470, 145] on input "search" at bounding box center [963, 146] width 1050 height 31
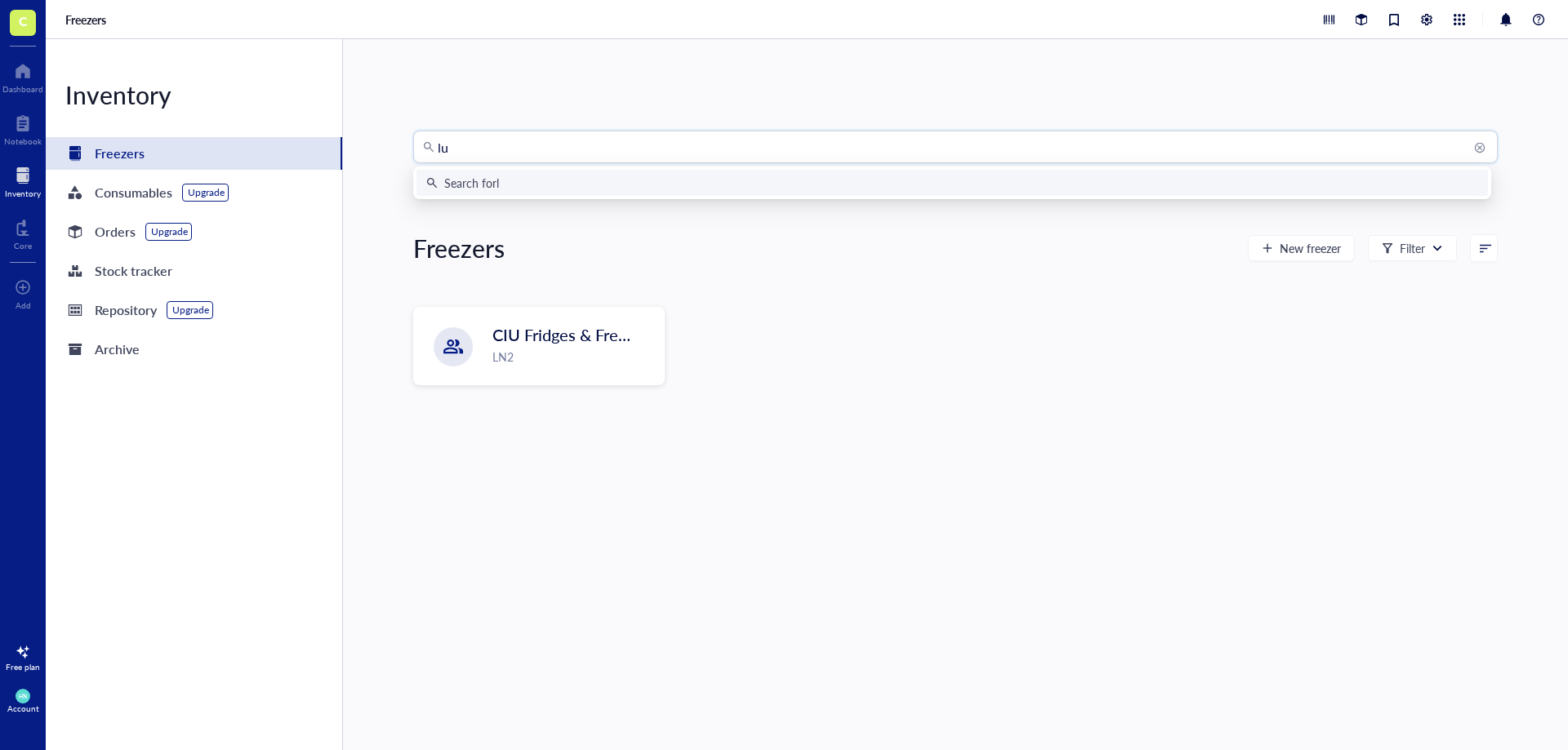
type input "luc"
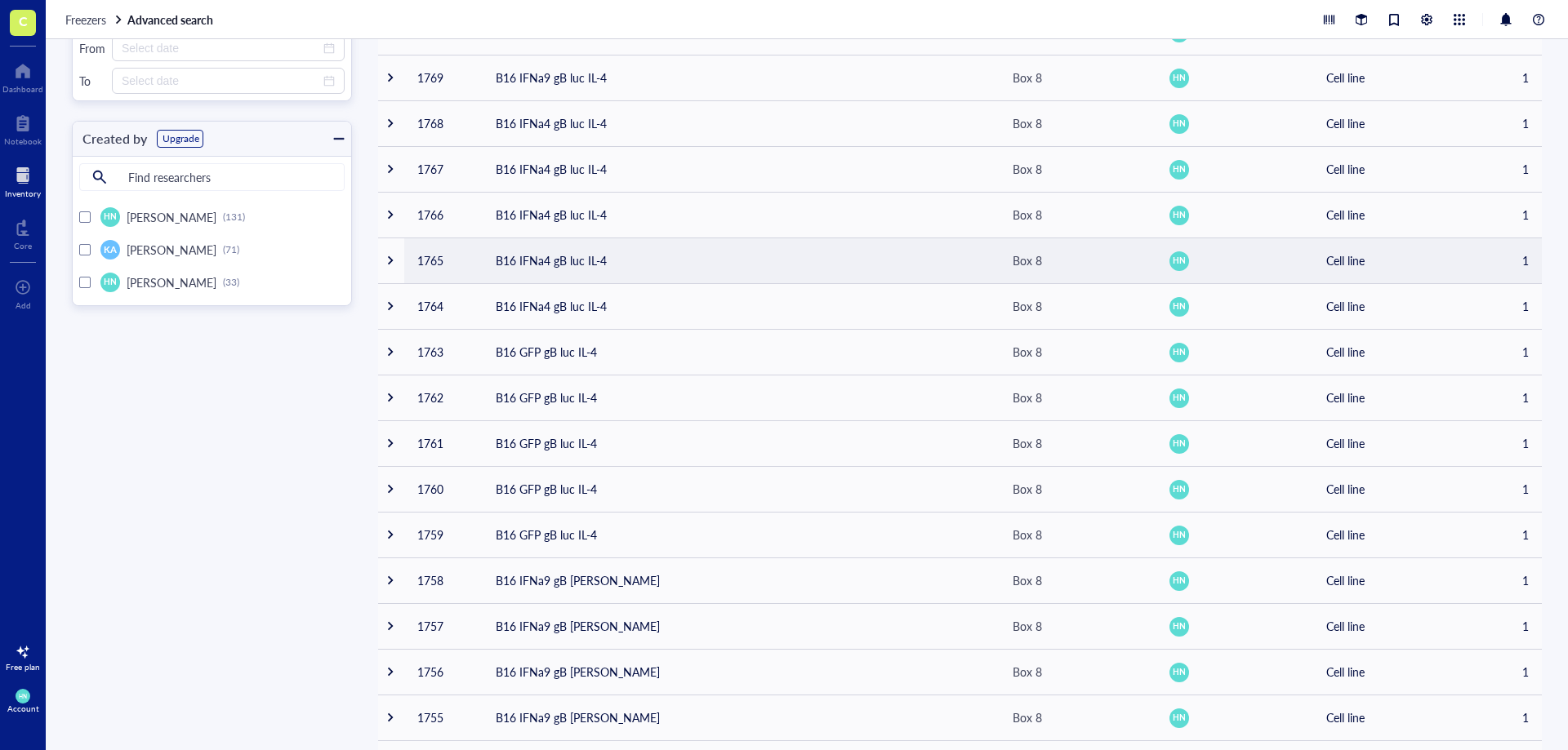
scroll to position [597, 0]
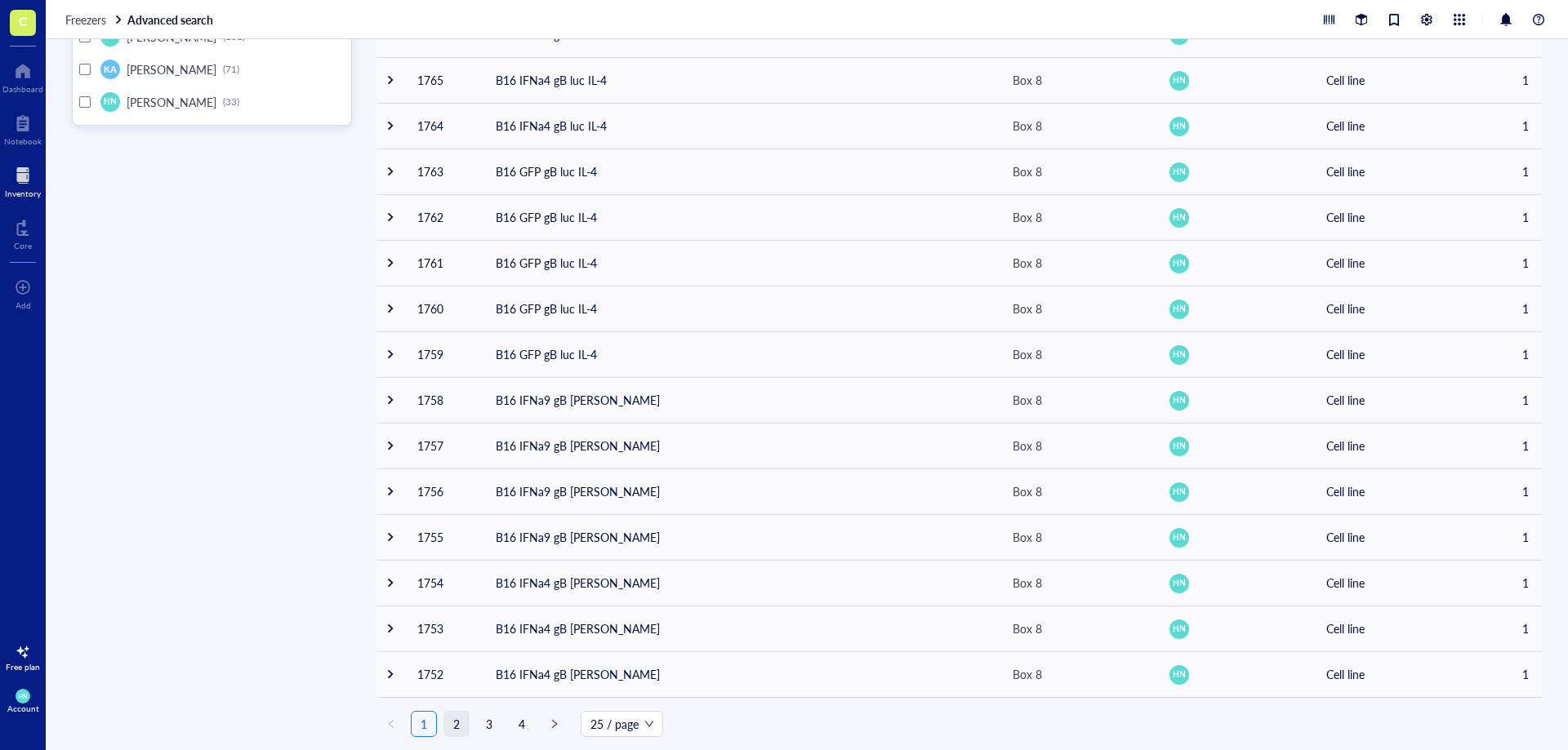
click at [454, 723] on link "2" at bounding box center [456, 724] width 25 height 25
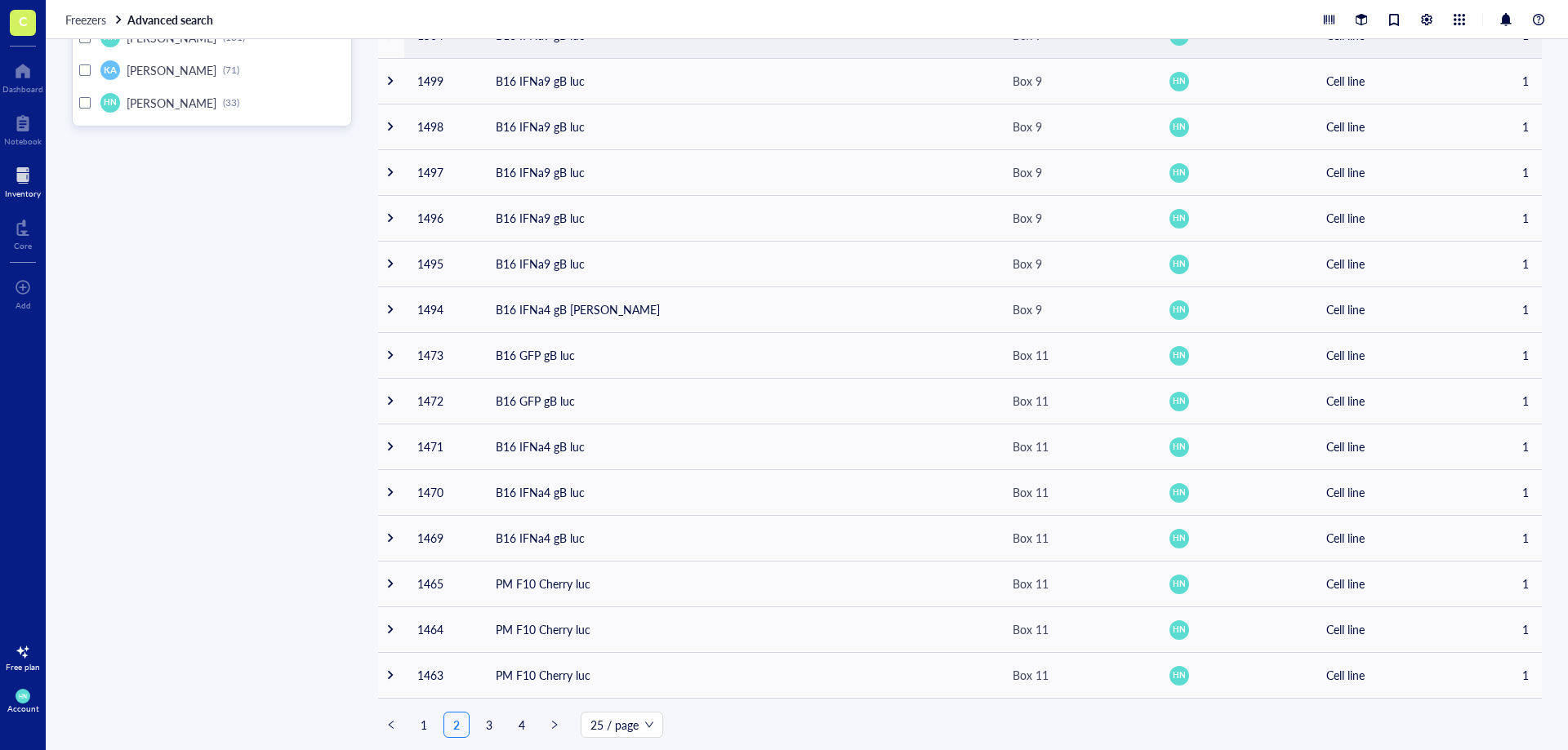
scroll to position [597, 0]
click at [487, 726] on link "3" at bounding box center [489, 724] width 25 height 25
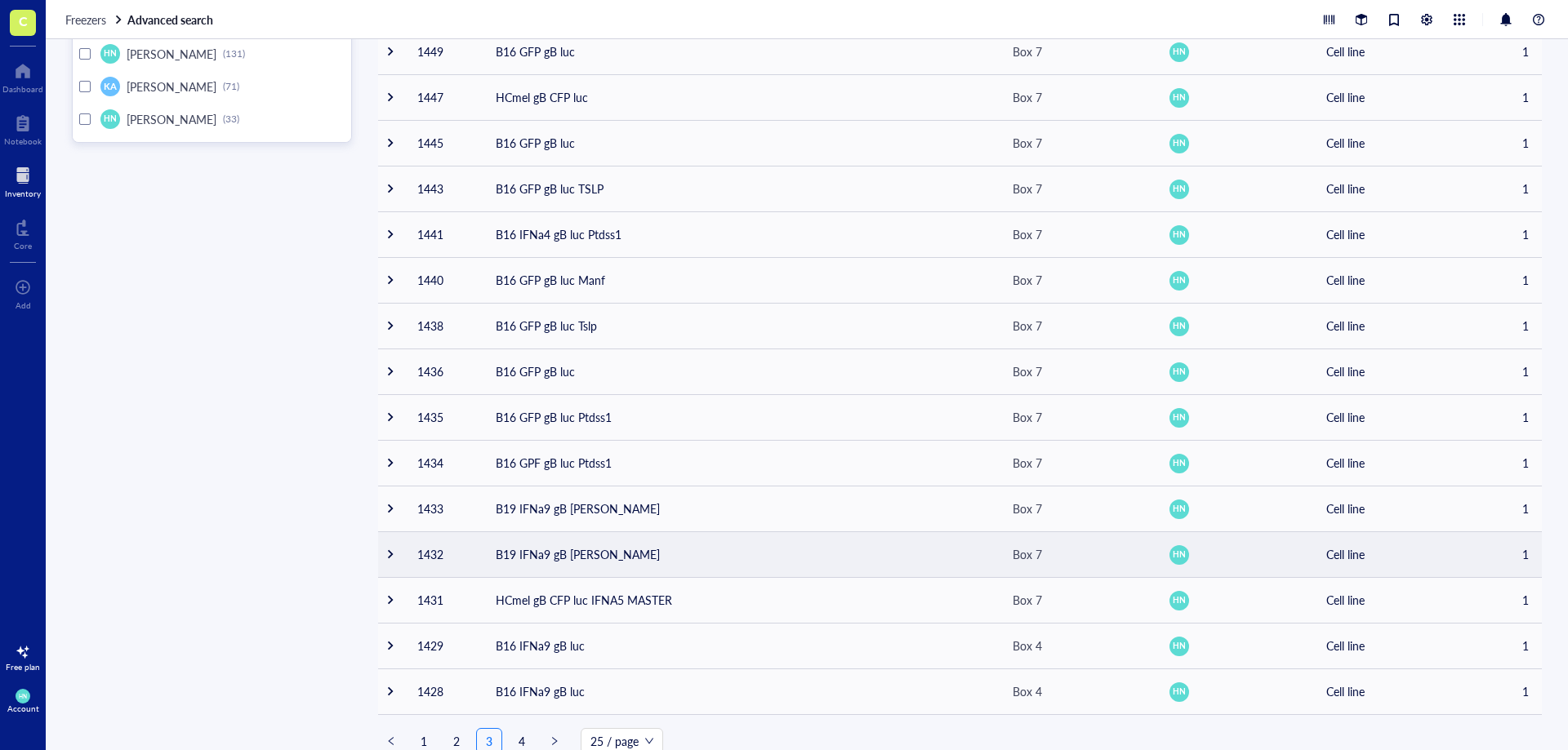
scroll to position [597, 0]
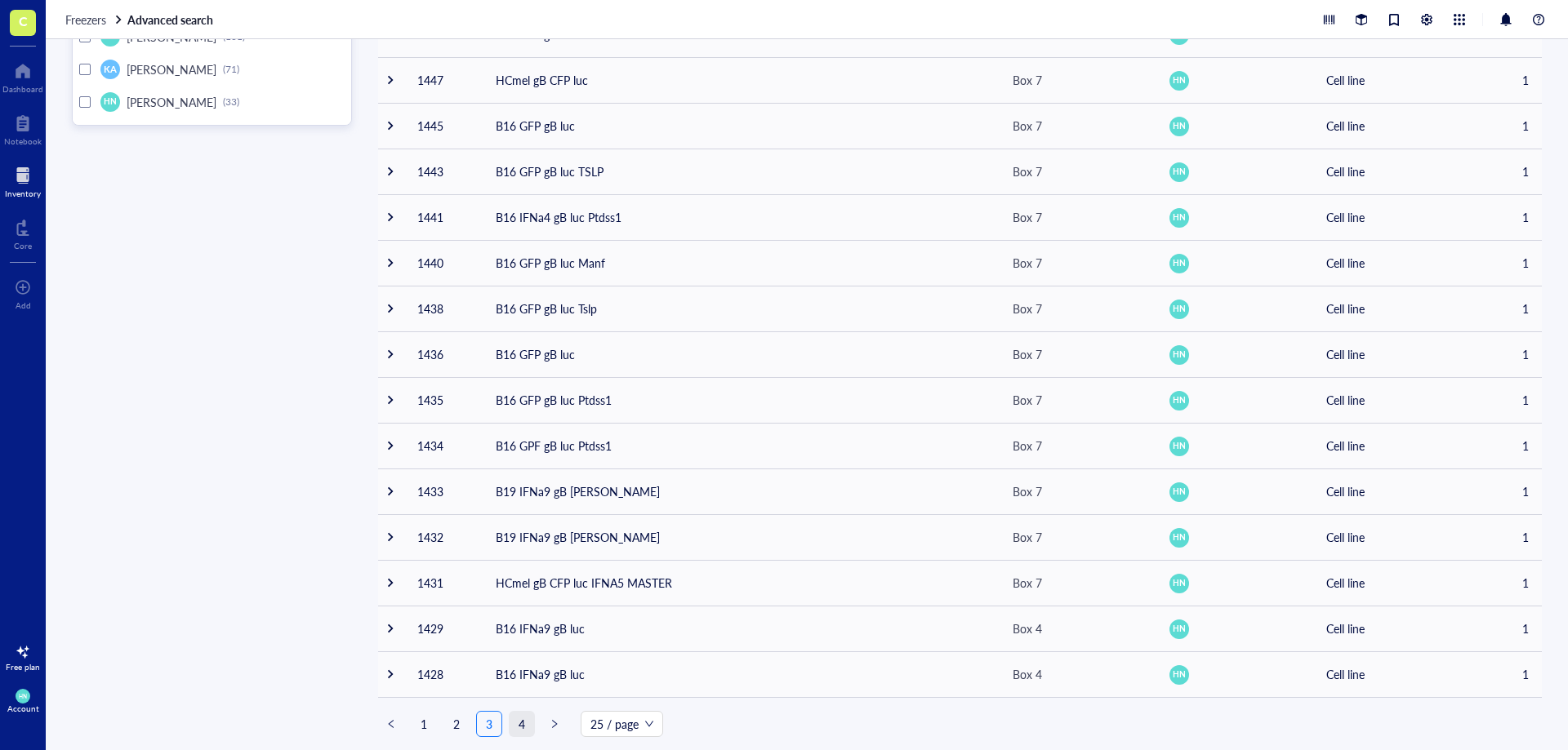
click at [525, 717] on link "4" at bounding box center [521, 724] width 25 height 25
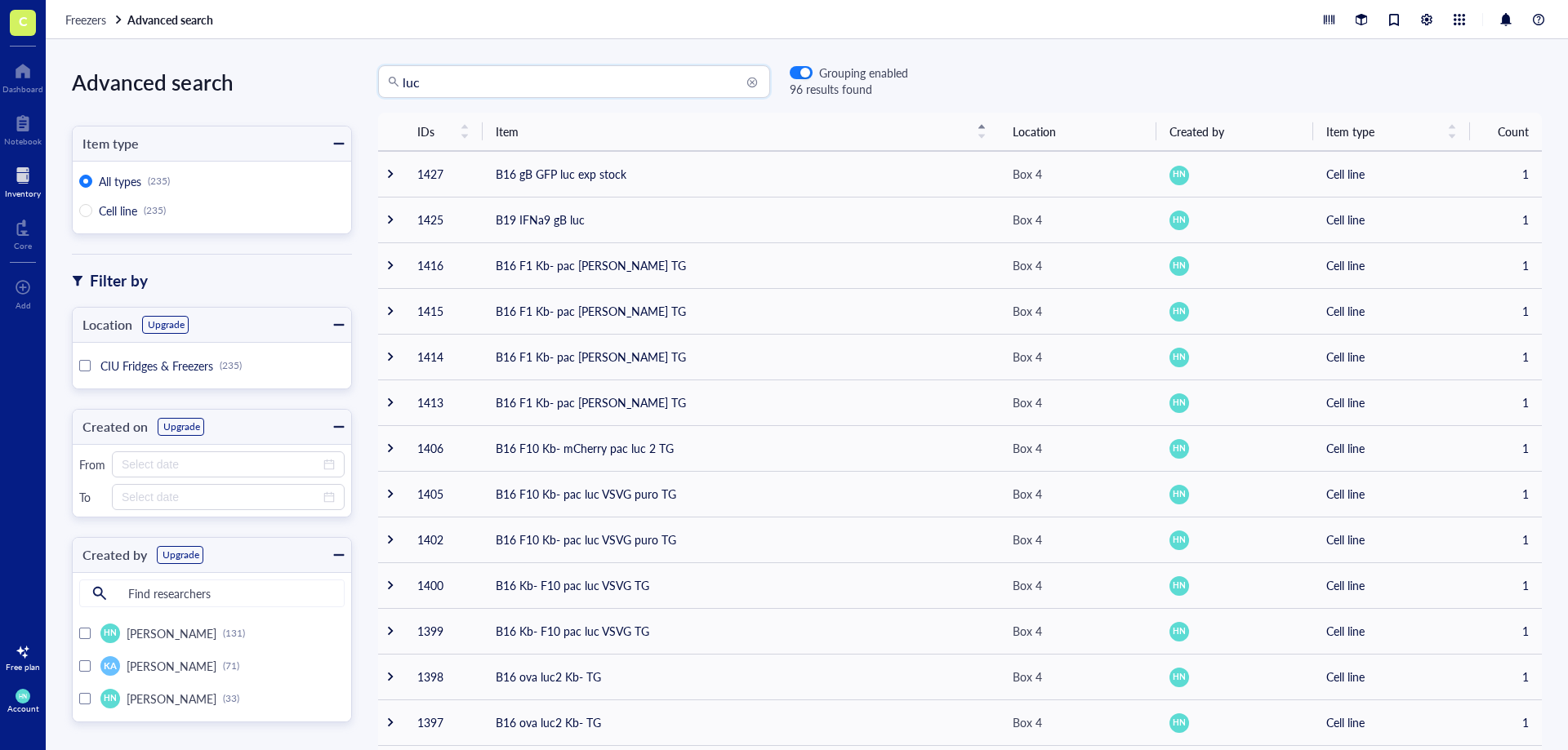
drag, startPoint x: 451, startPoint y: 85, endPoint x: 333, endPoint y: 76, distance: 118.3
click at [333, 76] on div "Advanced search Item type All types (235) Cell line (235) Filter by Location Up…" at bounding box center [807, 394] width 1522 height 711
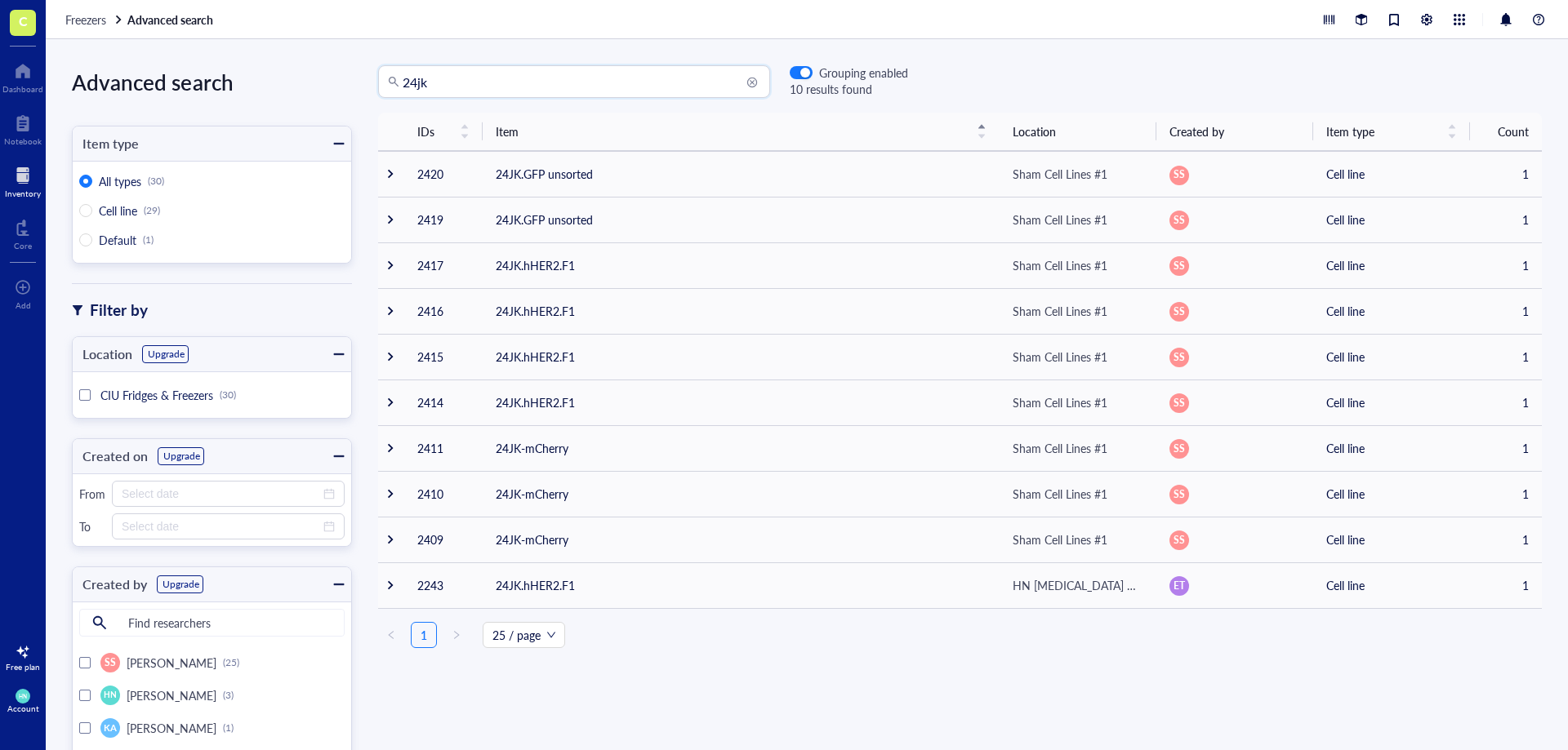
drag, startPoint x: 447, startPoint y: 83, endPoint x: 320, endPoint y: 88, distance: 127.1
click at [320, 88] on div "Advanced search Item type All types (30) Cell line (29) Default (1) Filter by L…" at bounding box center [807, 394] width 1522 height 711
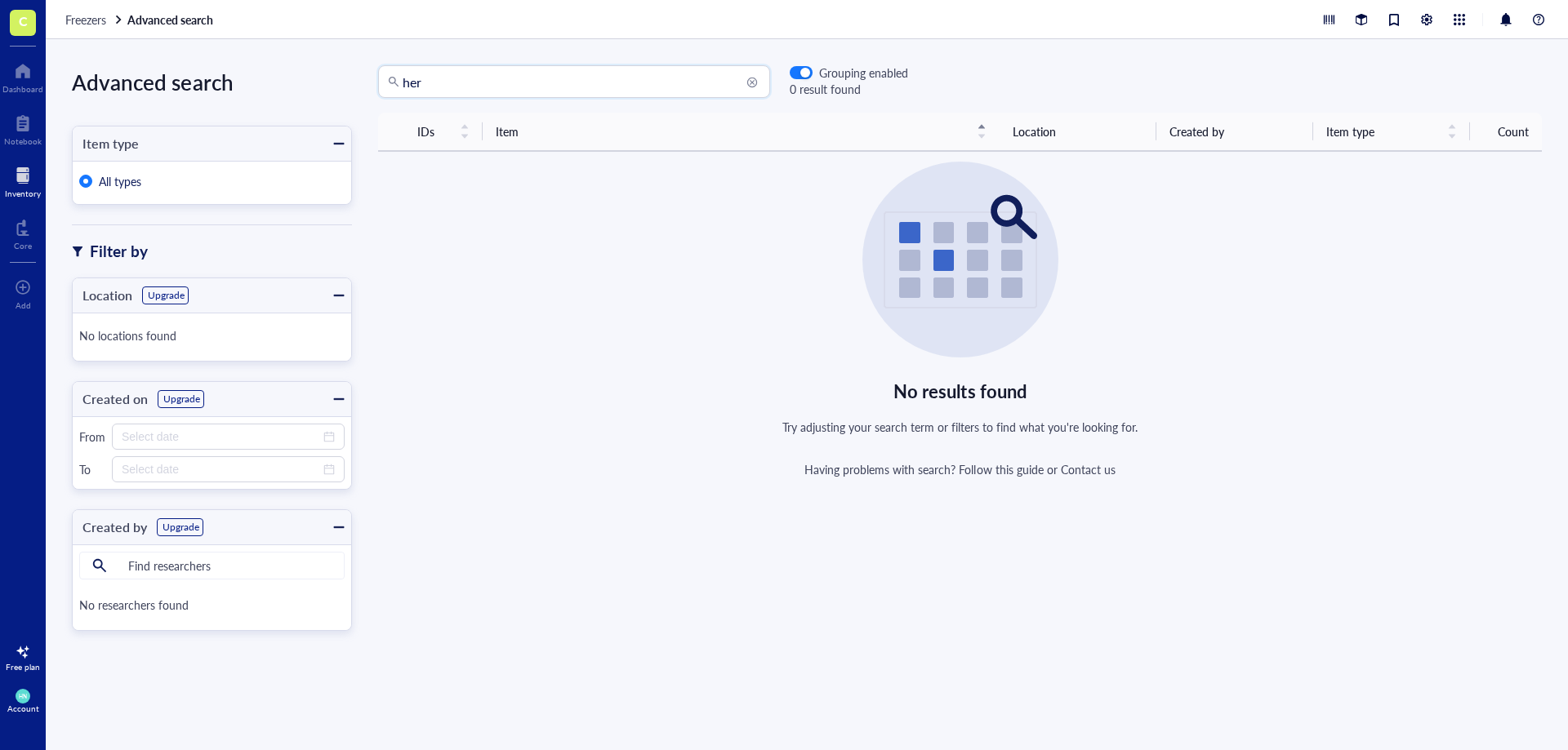
drag, startPoint x: 557, startPoint y: 82, endPoint x: 167, endPoint y: 127, distance: 392.6
click at [167, 127] on div "Advanced search Item type All types Filter by Location Upgrade No locations fou…" at bounding box center [807, 394] width 1522 height 711
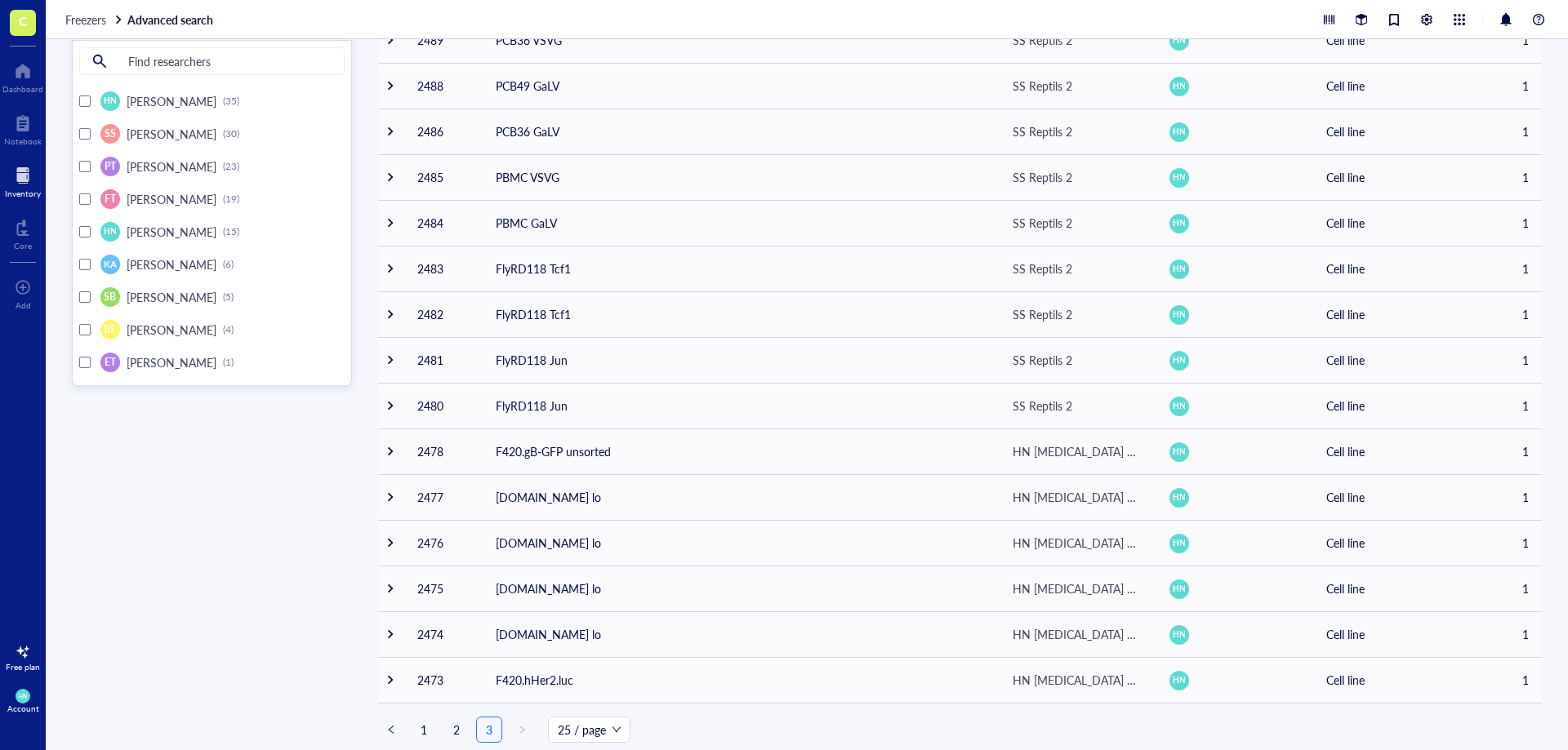
scroll to position [597, 0]
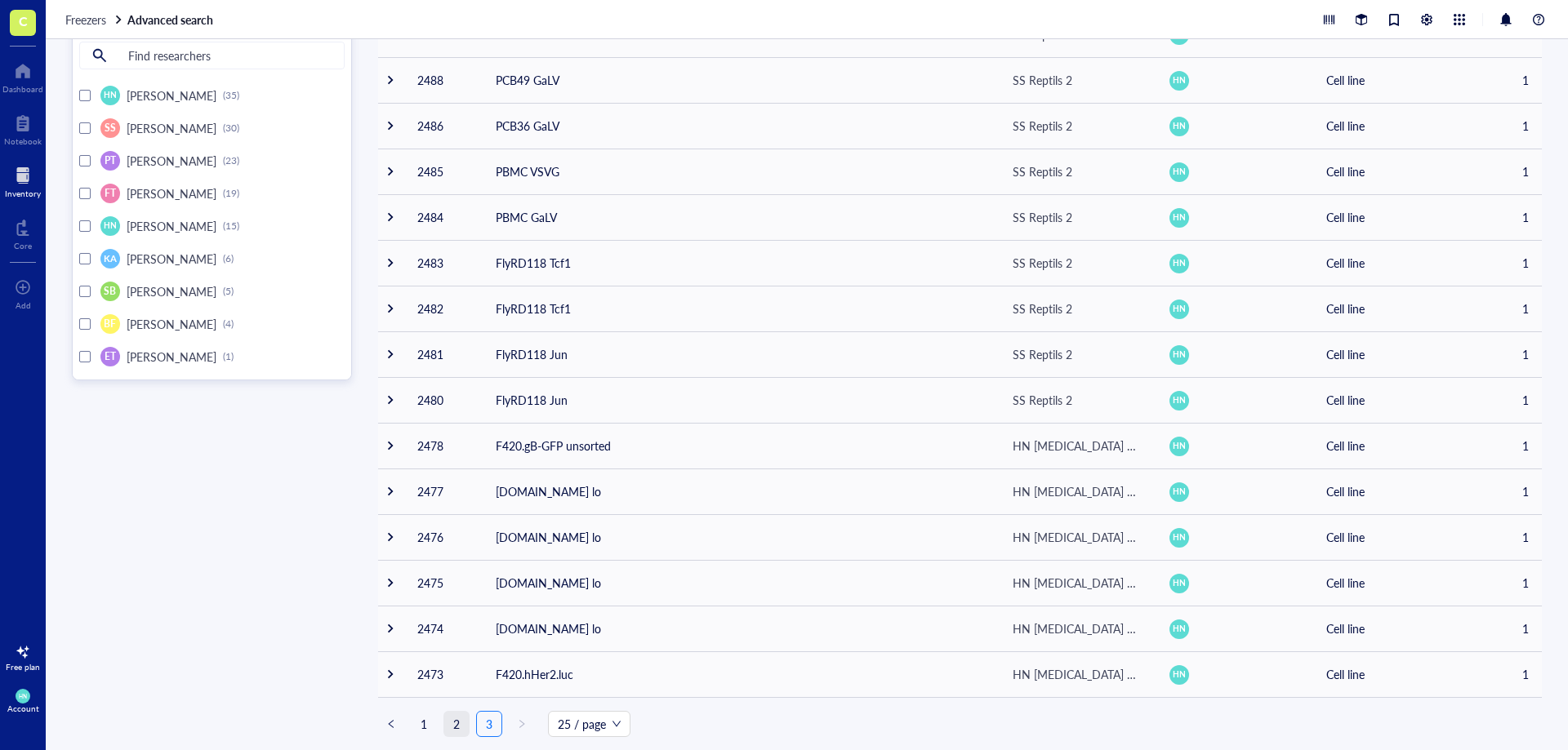
click at [463, 729] on link "2" at bounding box center [456, 724] width 25 height 25
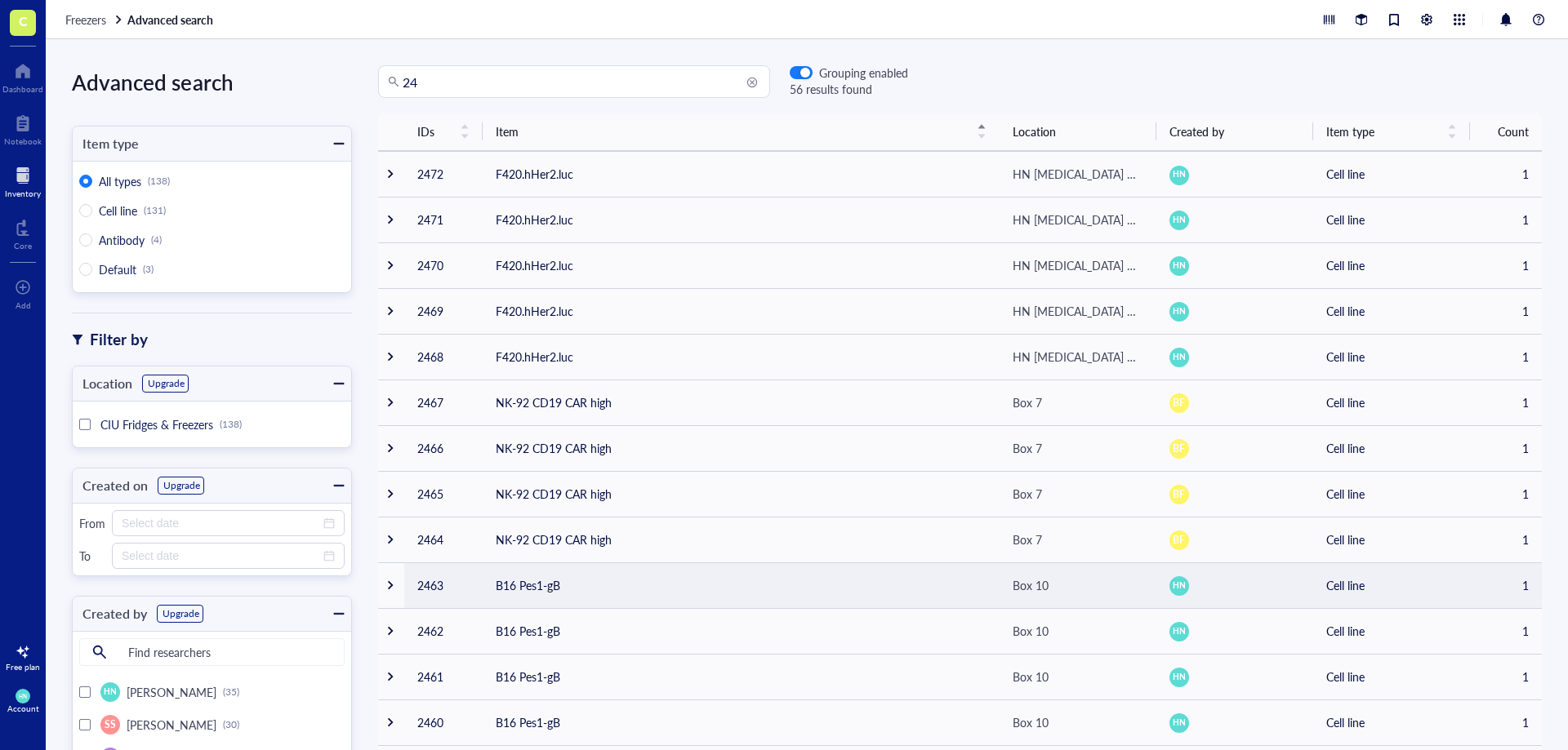
scroll to position [597, 0]
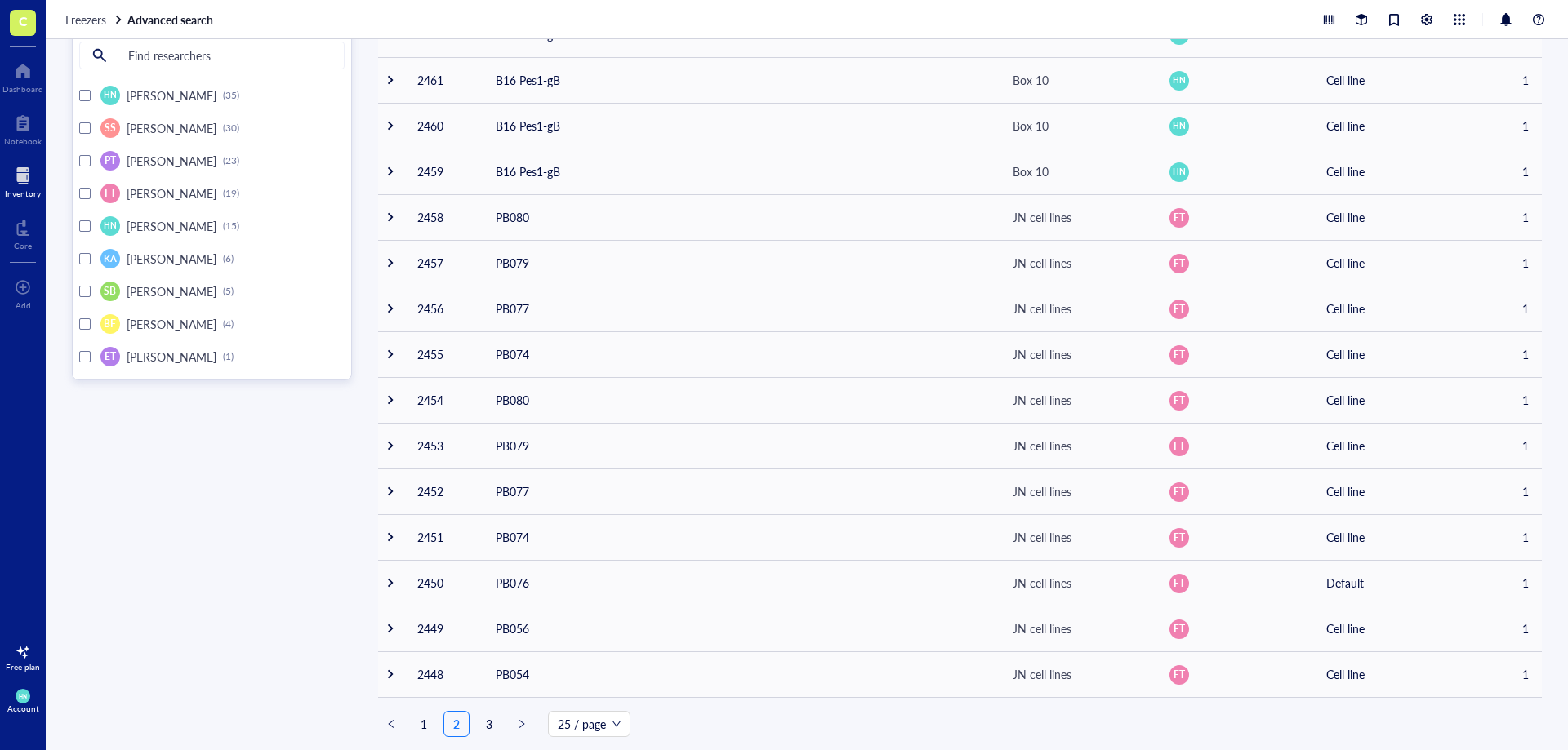
click at [409, 720] on ul "1 2 3 25 / page" at bounding box center [960, 724] width 1164 height 26
click at [416, 723] on link "1" at bounding box center [424, 724] width 25 height 25
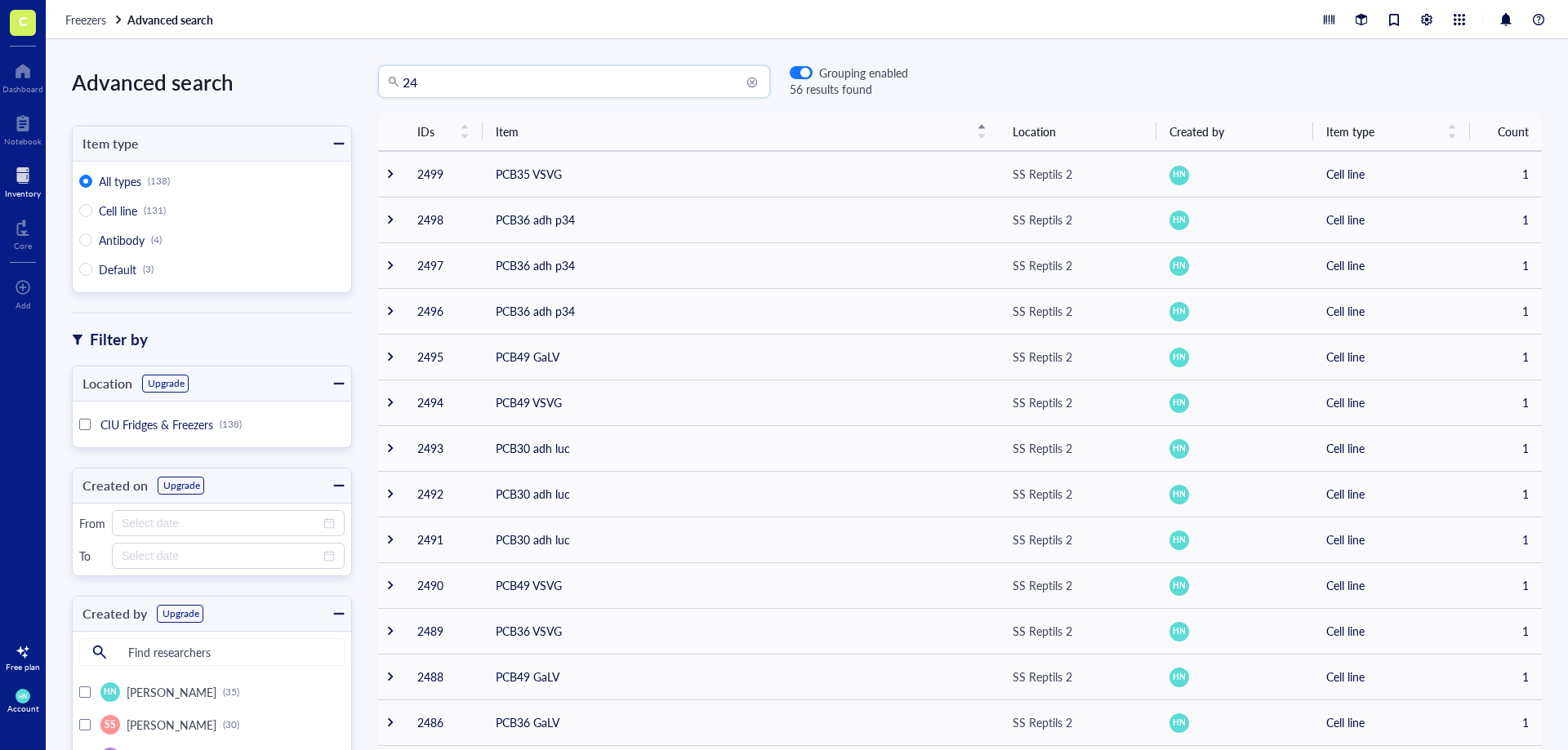
drag, startPoint x: 510, startPoint y: 93, endPoint x: 400, endPoint y: 78, distance: 111.0
click at [400, 78] on div "24" at bounding box center [573, 81] width 392 height 33
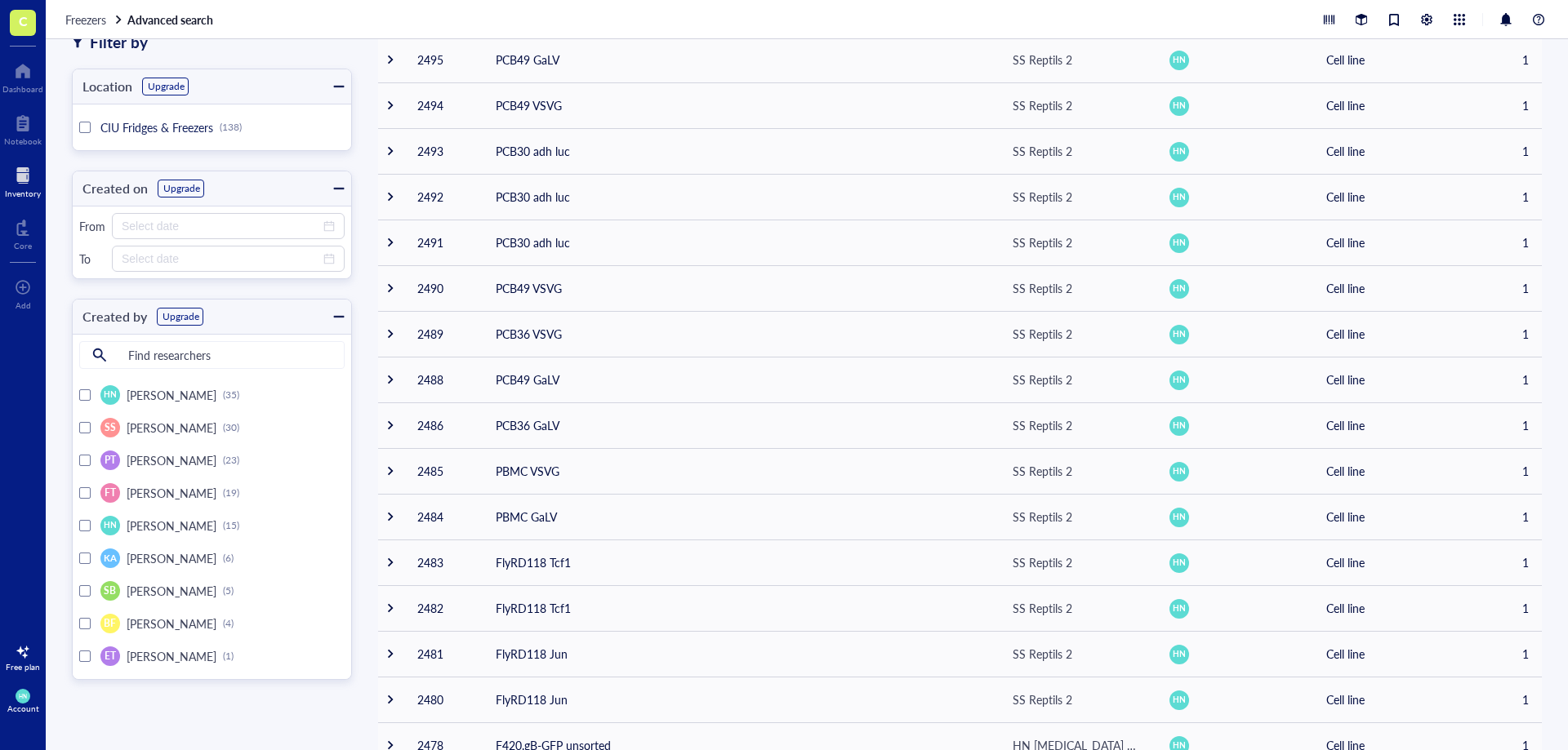
scroll to position [326, 0]
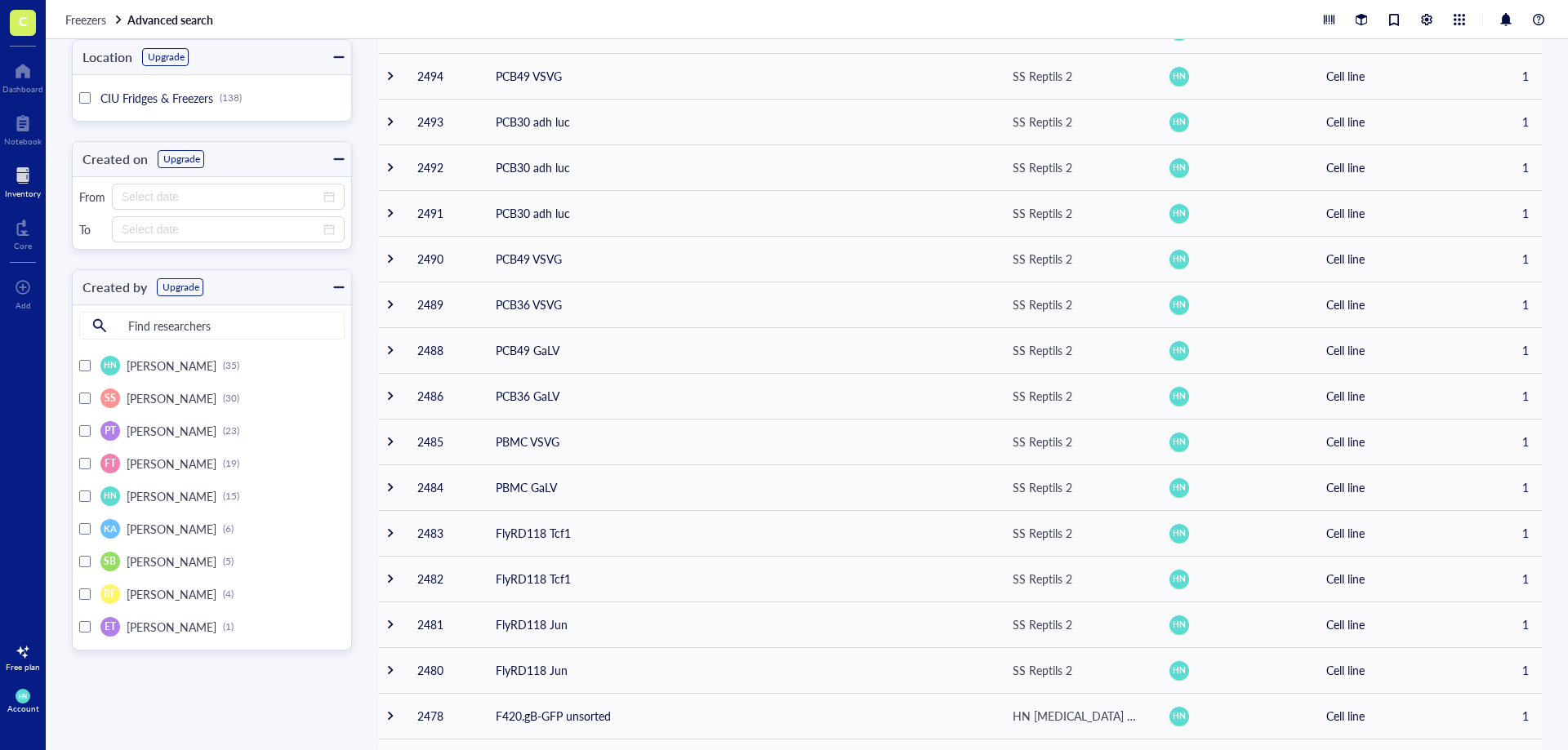
click at [80, 395] on div at bounding box center [85, 398] width 12 height 12
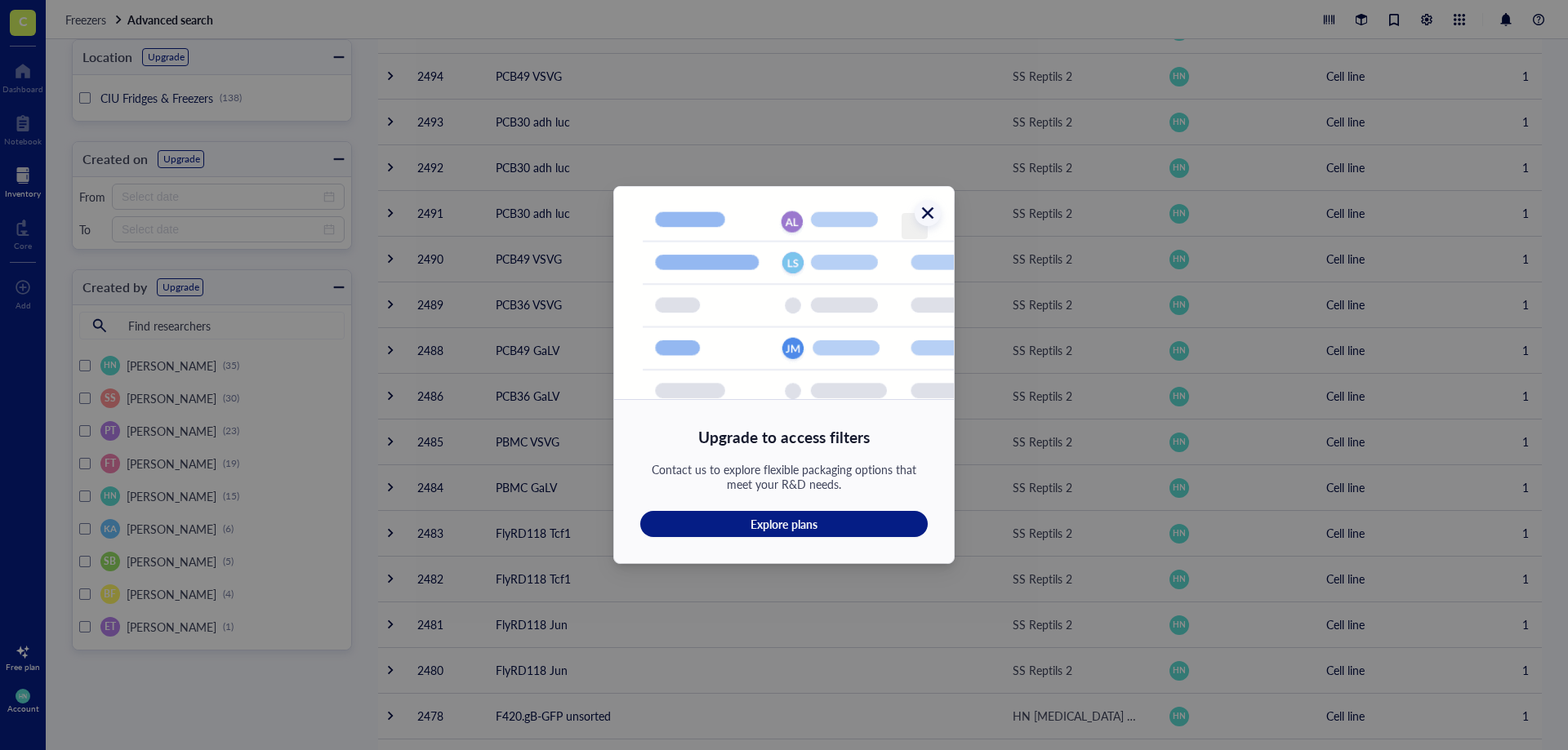
click at [907, 216] on button "Close" at bounding box center [914, 226] width 26 height 26
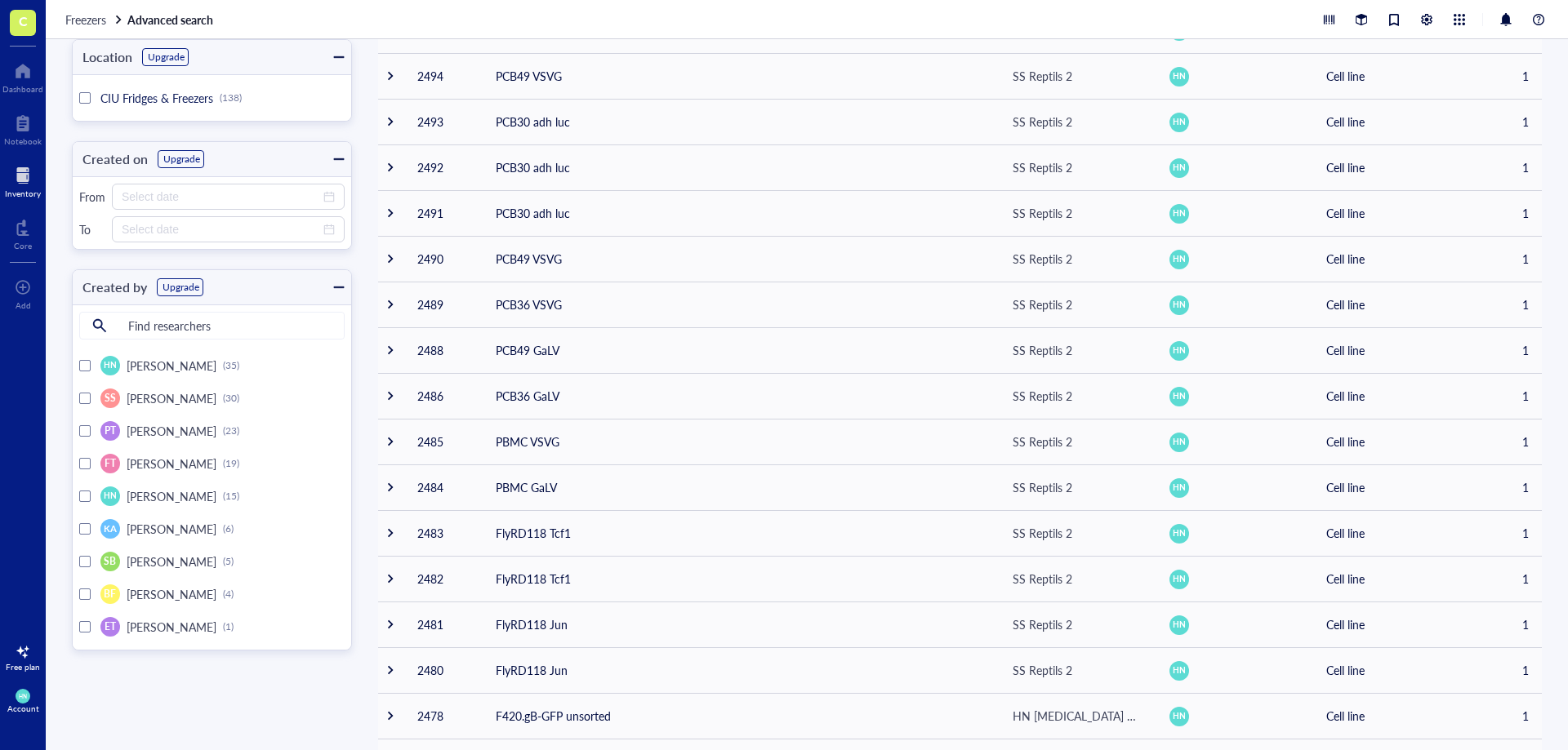
click at [86, 397] on div at bounding box center [85, 398] width 12 height 12
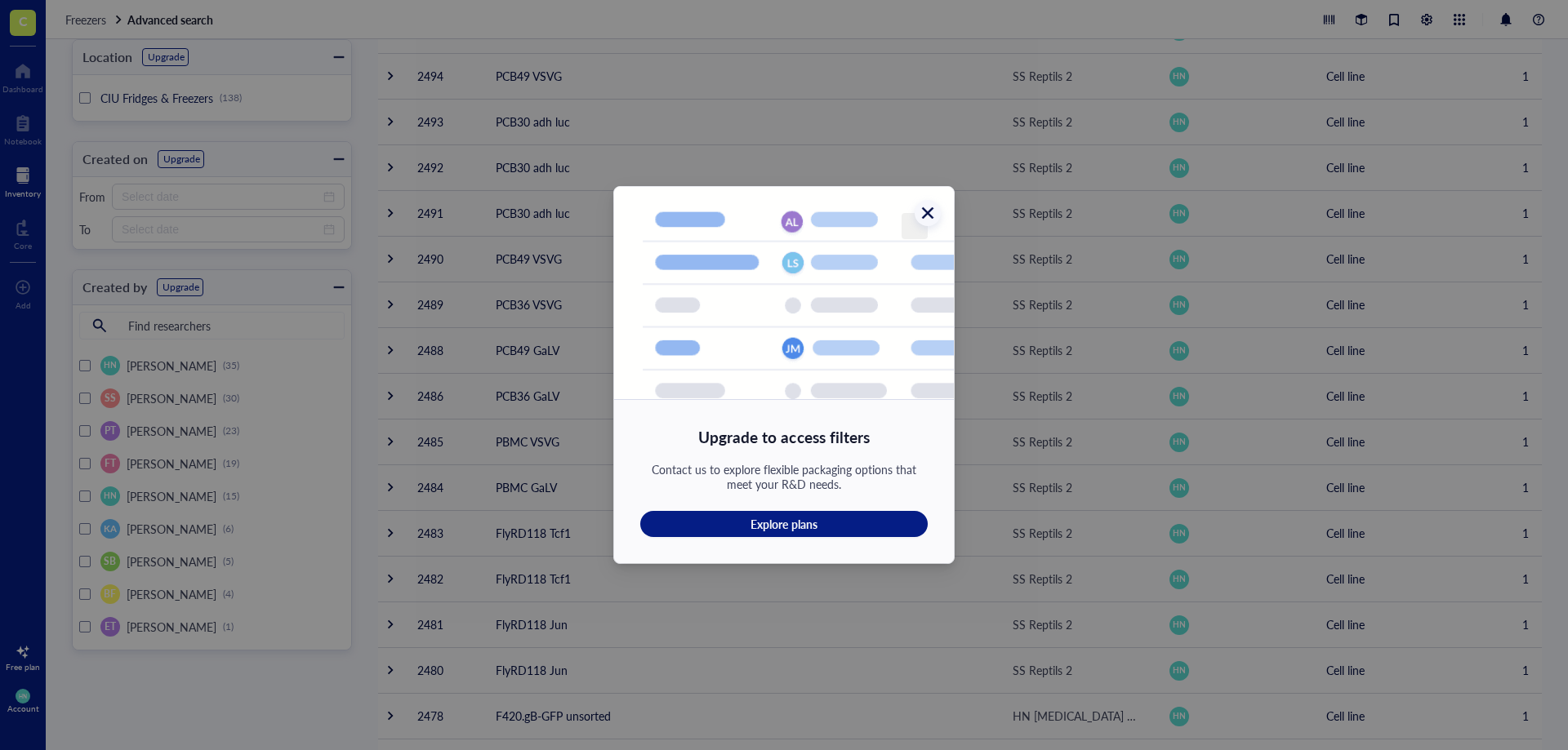
click at [935, 215] on icon "Close" at bounding box center [928, 213] width 15 height 15
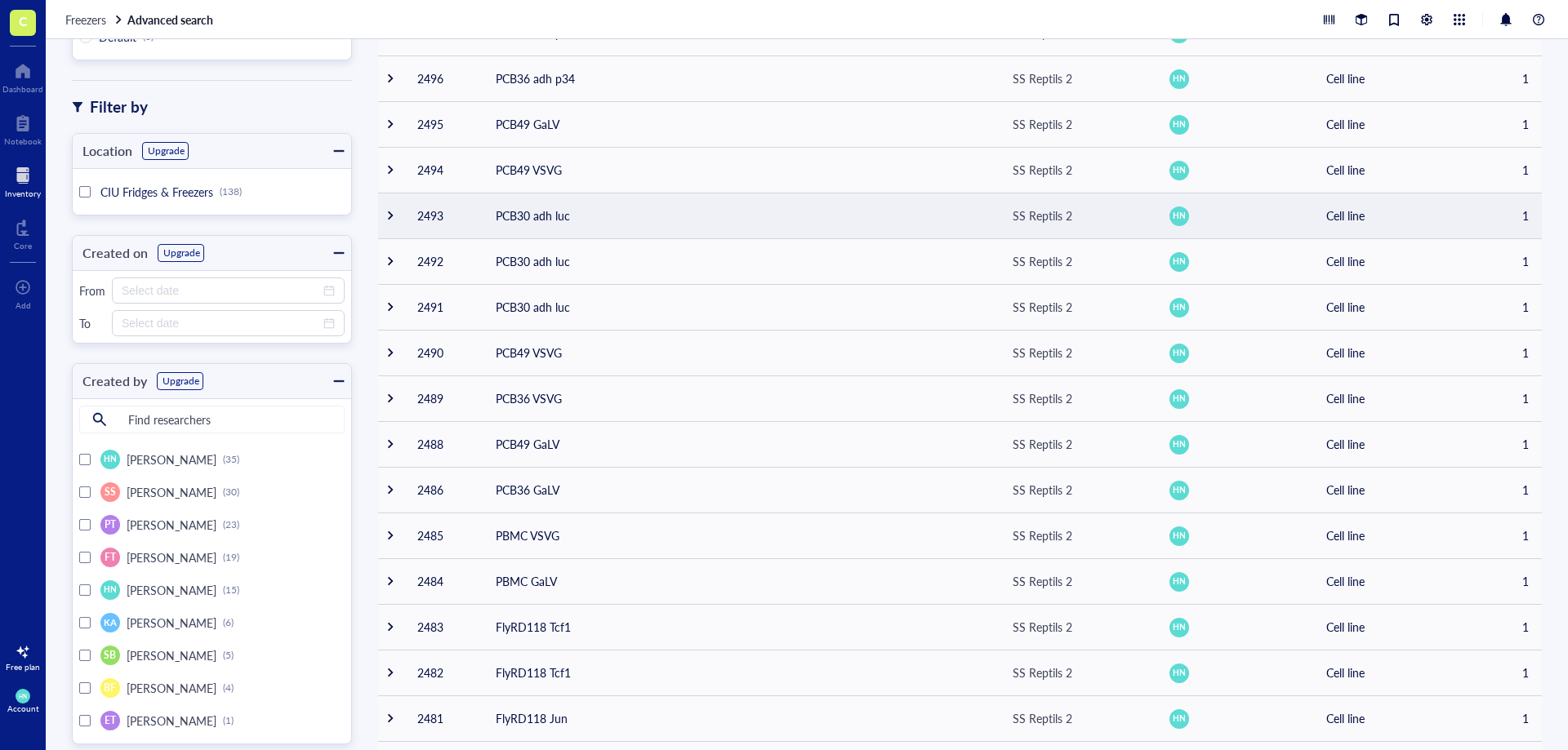
scroll to position [0, 0]
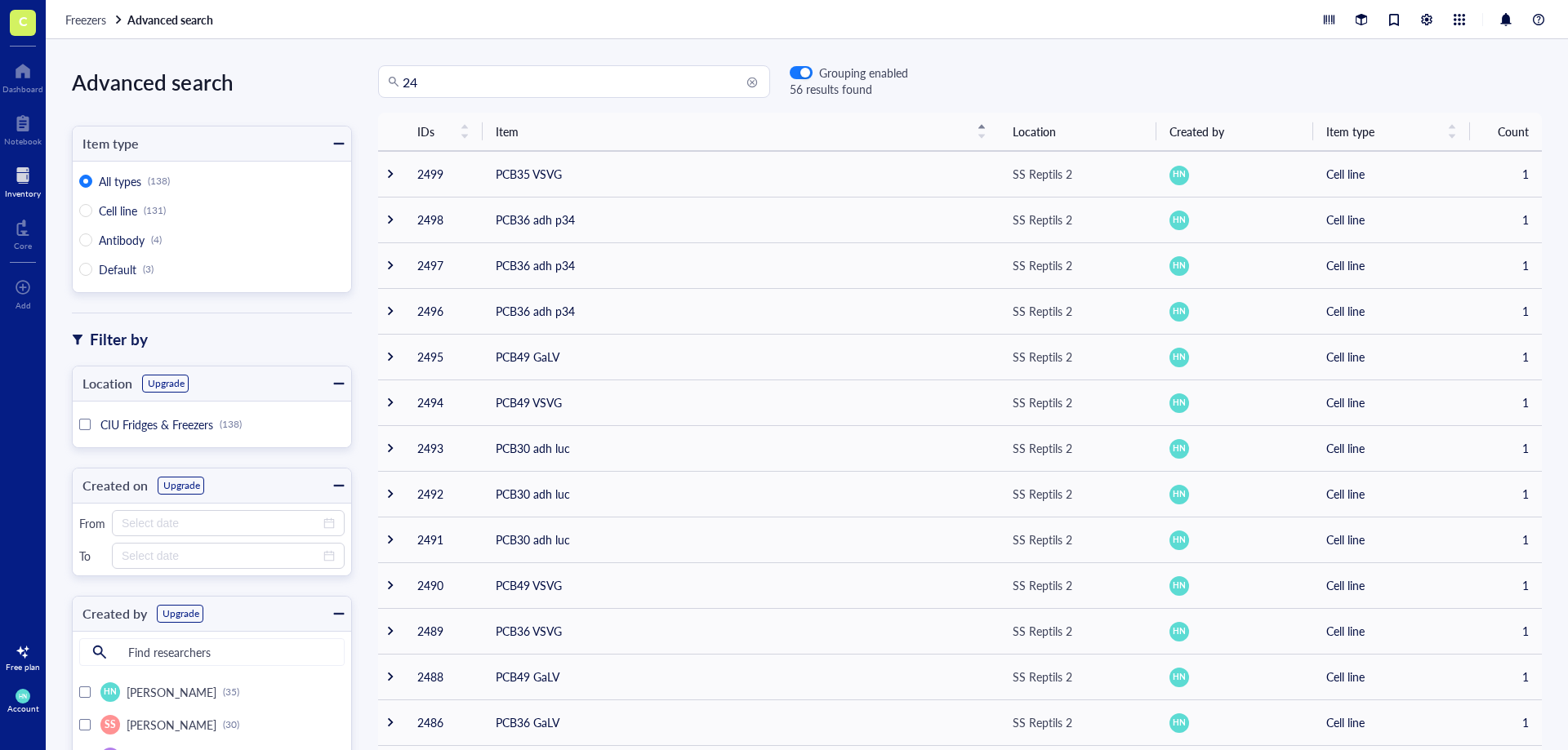
click at [794, 65] on div "Grouping enabled" at bounding box center [849, 72] width 118 height 14
click at [794, 74] on span "button" at bounding box center [801, 73] width 21 height 12
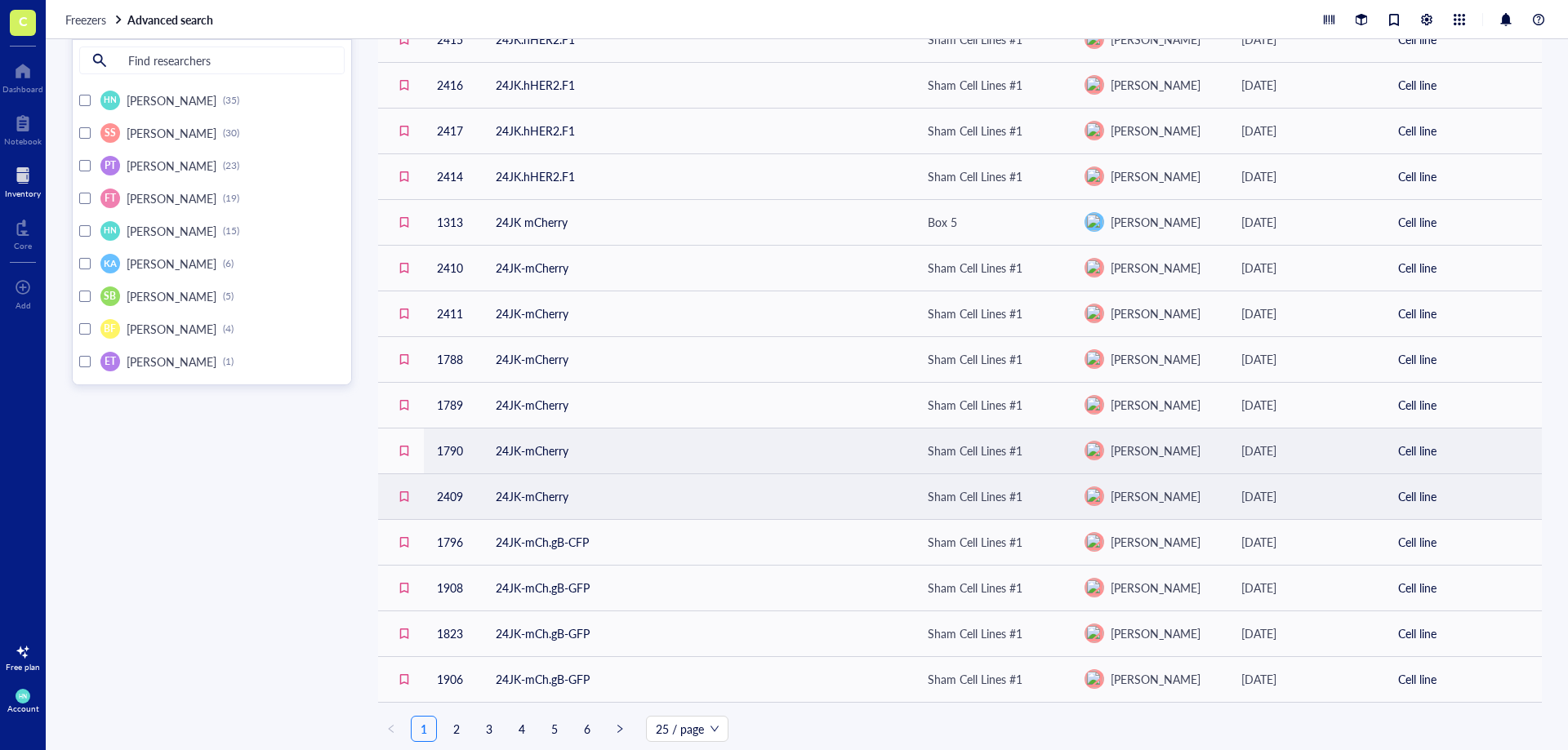
scroll to position [597, 0]
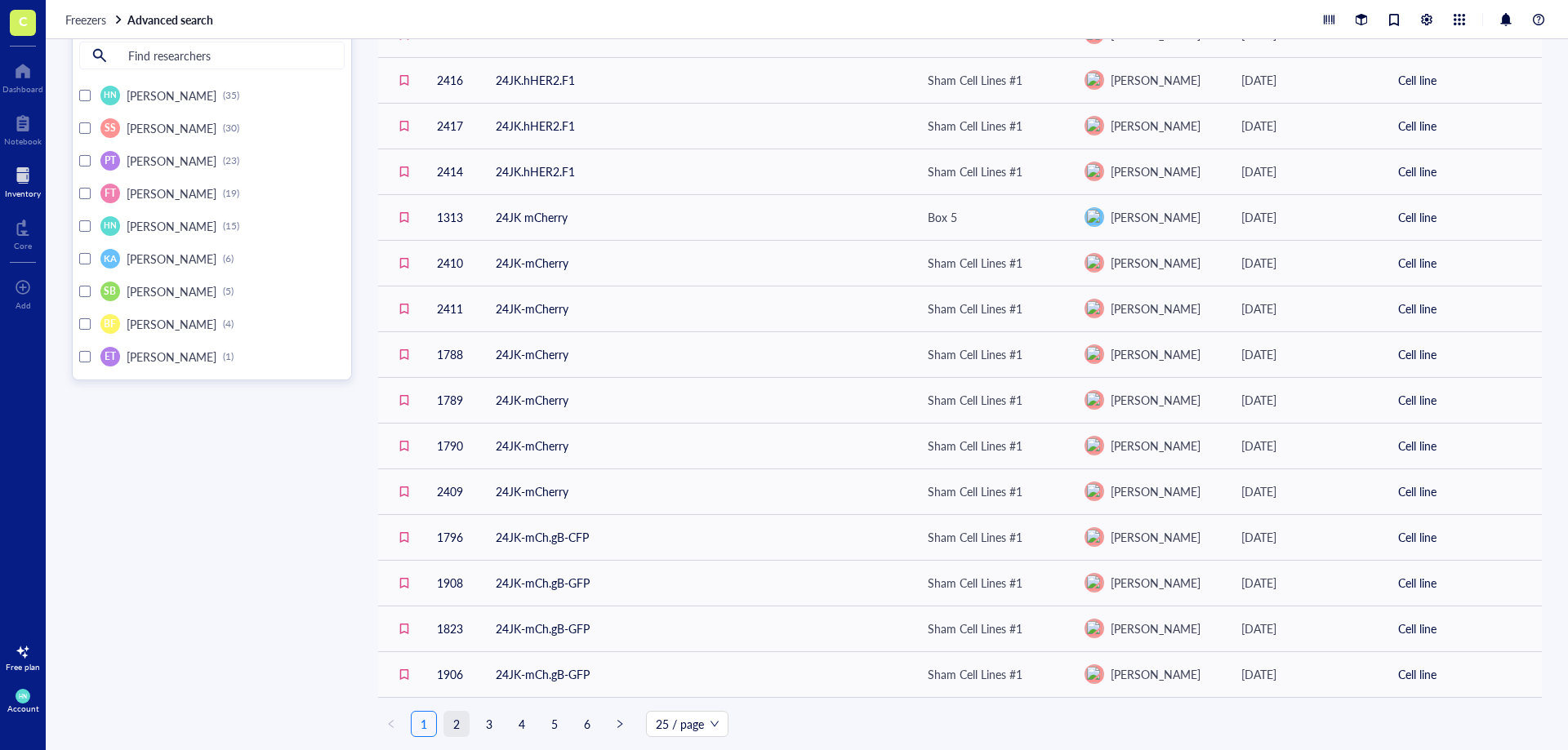
click at [464, 721] on link "2" at bounding box center [456, 724] width 25 height 25
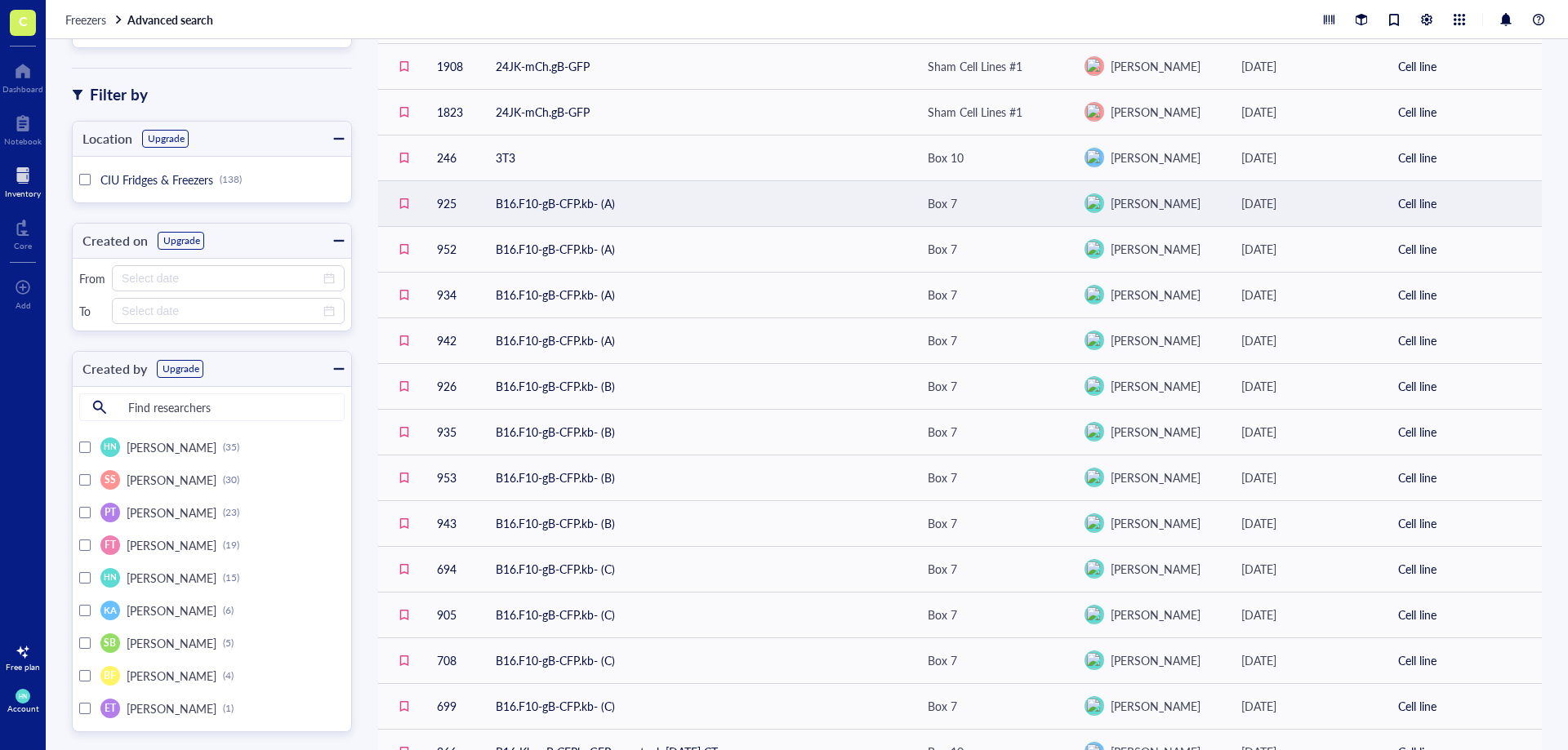
scroll to position [597, 0]
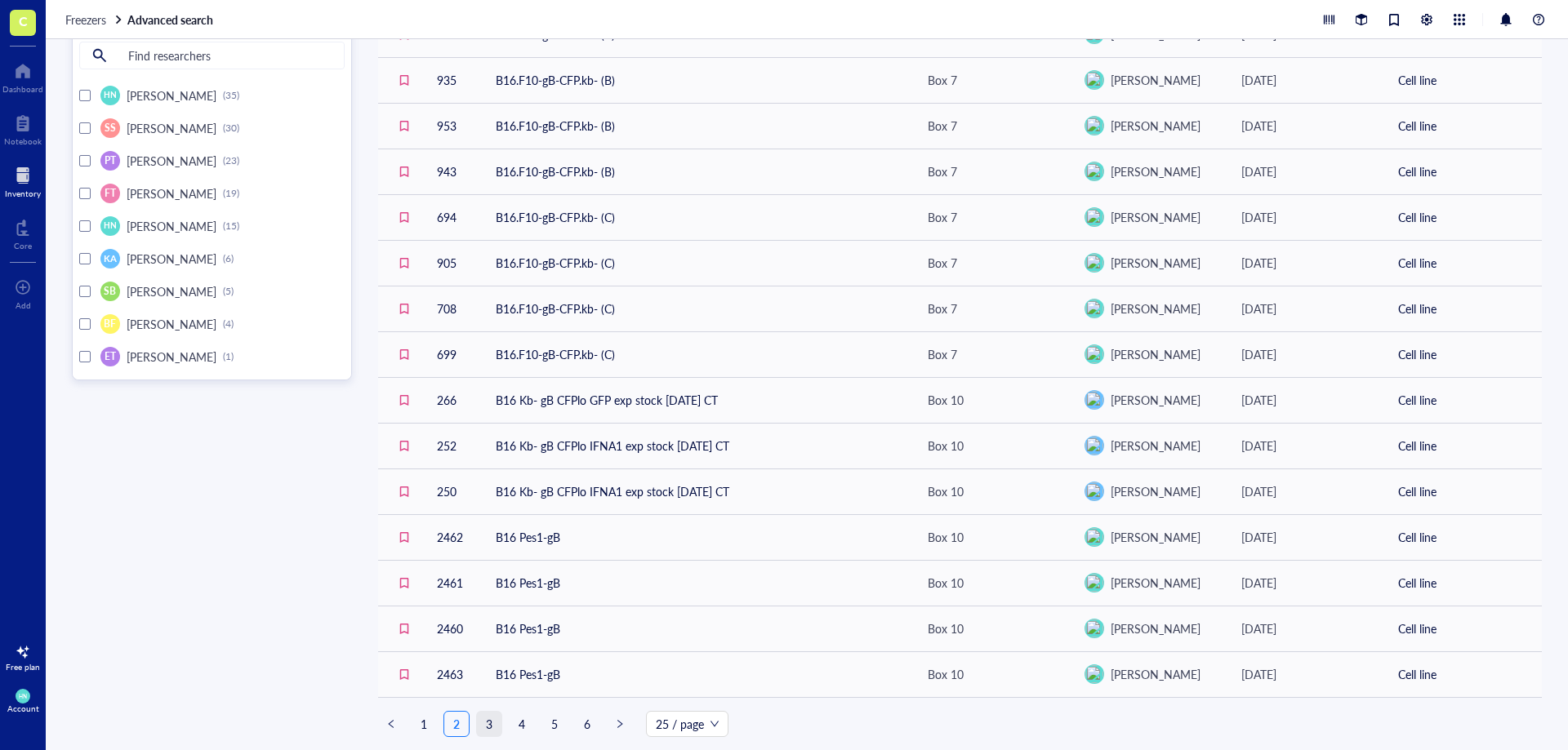
click at [485, 729] on link "3" at bounding box center [489, 724] width 25 height 25
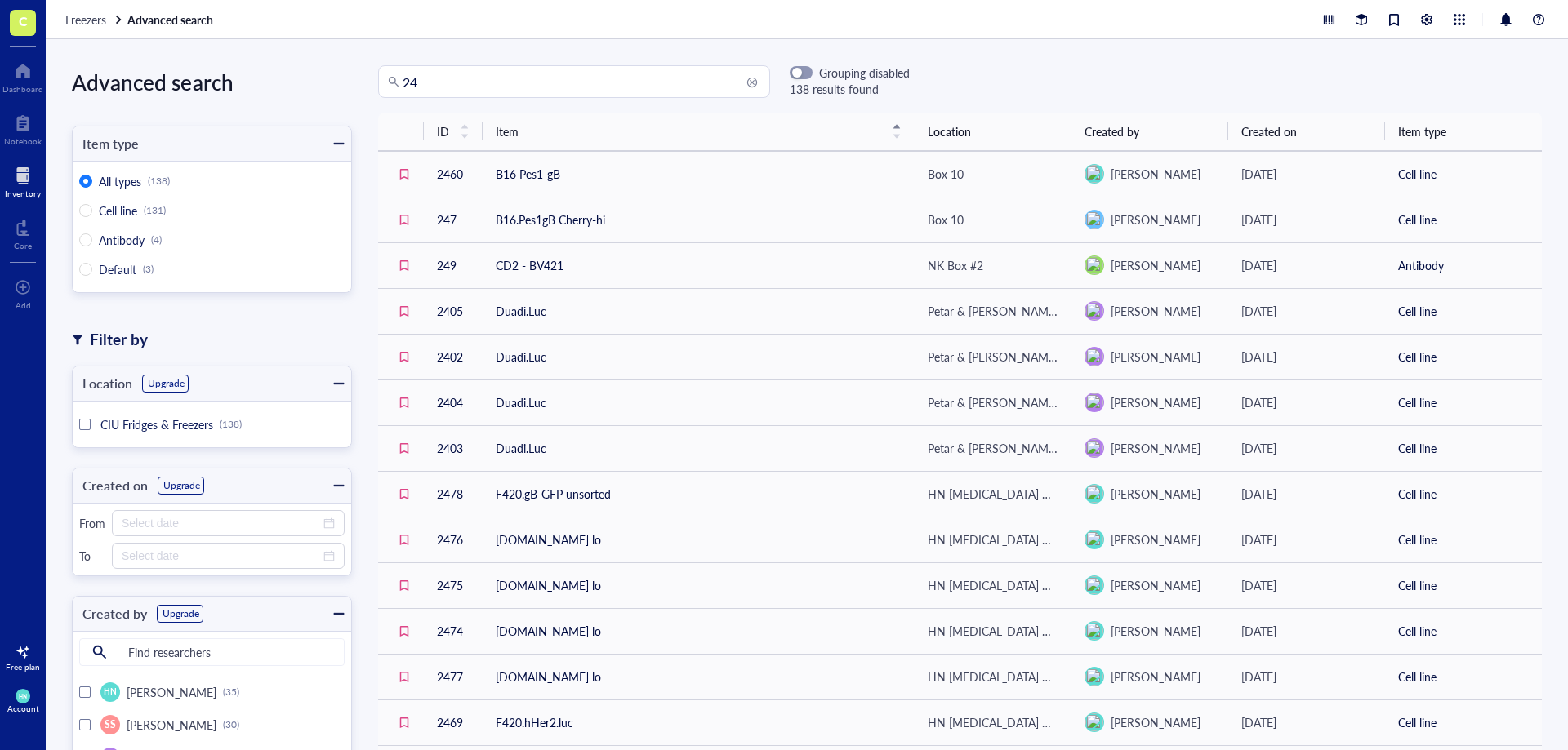
click at [447, 80] on input "24" at bounding box center [581, 81] width 358 height 31
type input "24jk"
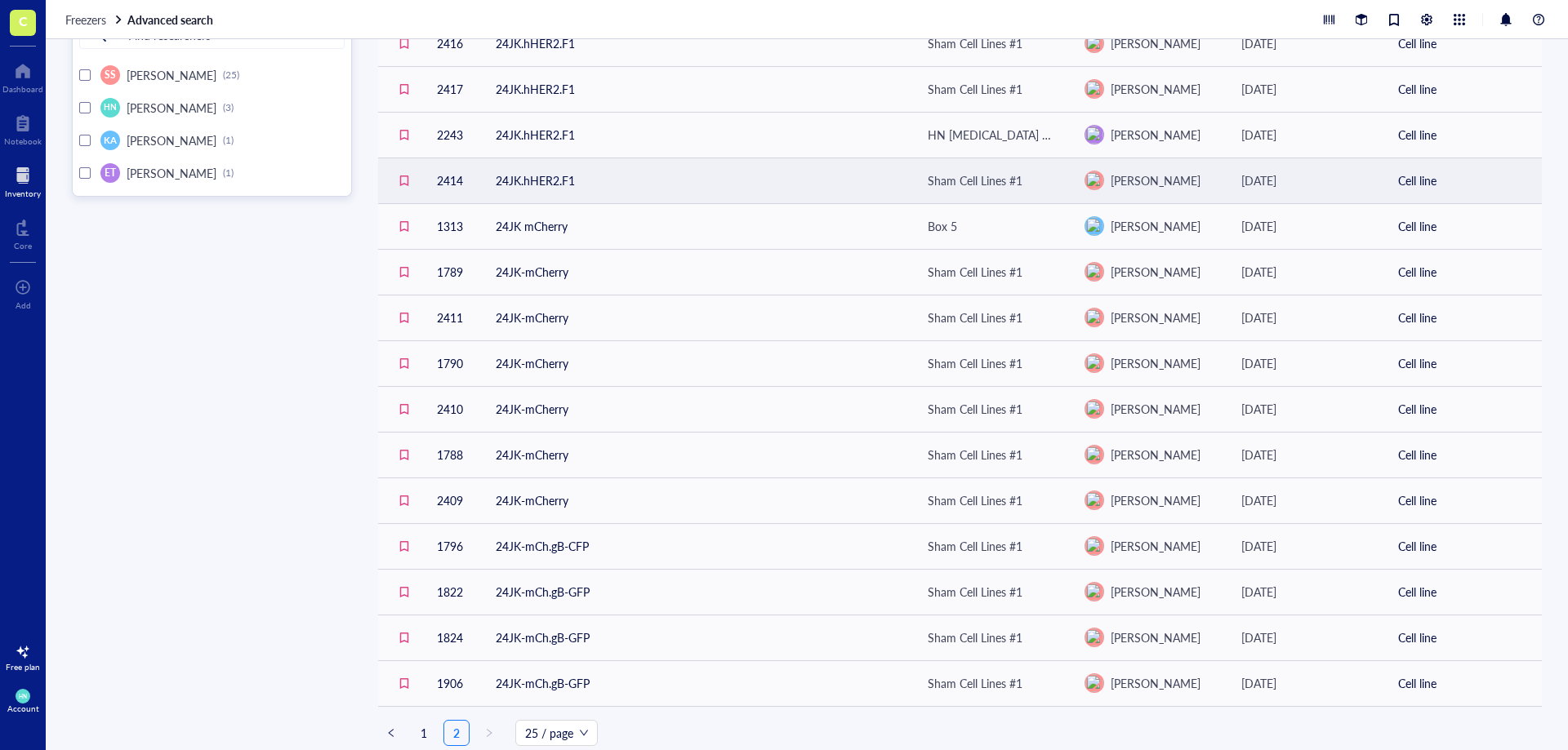
scroll to position [597, 0]
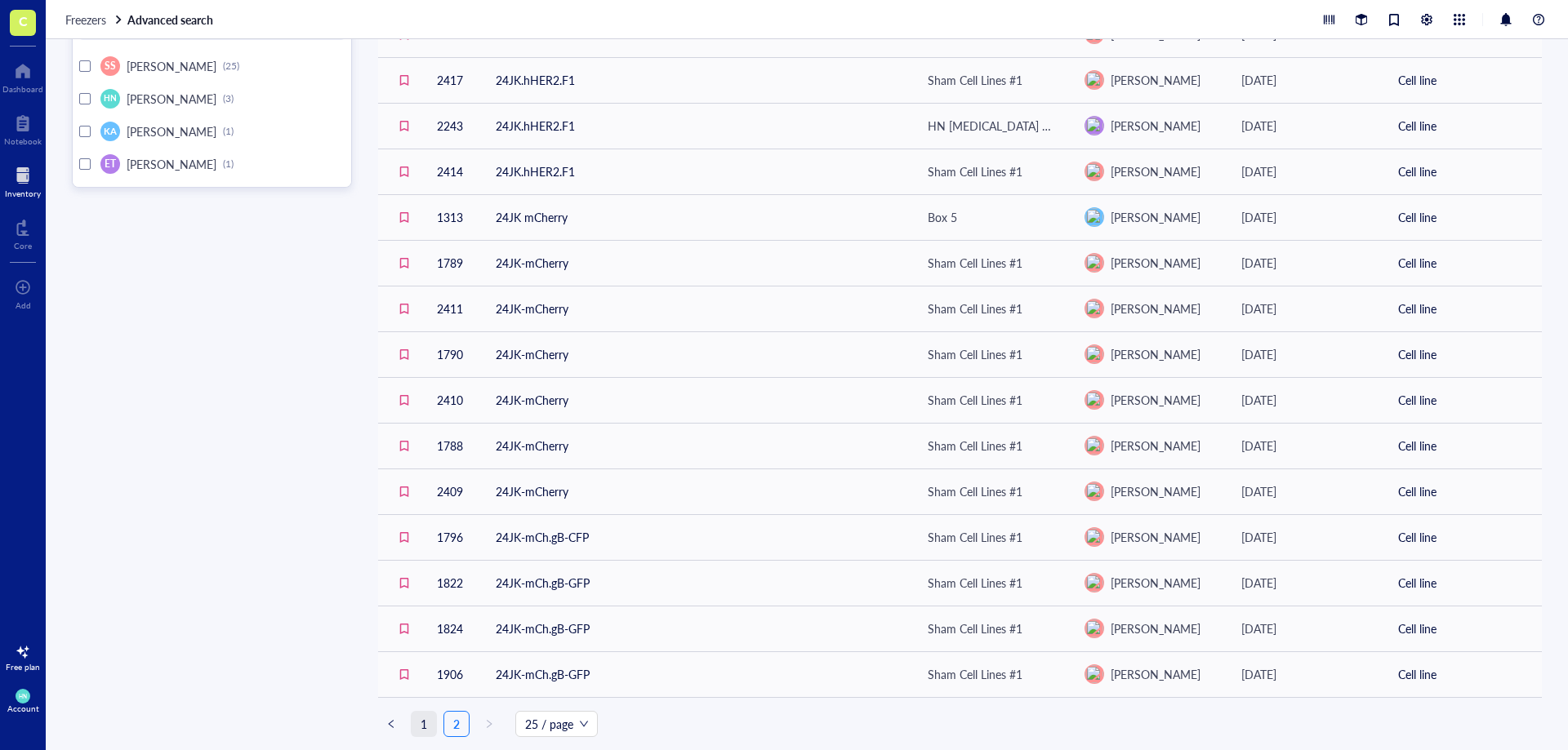
click at [427, 727] on link "1" at bounding box center [424, 724] width 25 height 25
click at [453, 716] on link "2" at bounding box center [456, 724] width 25 height 25
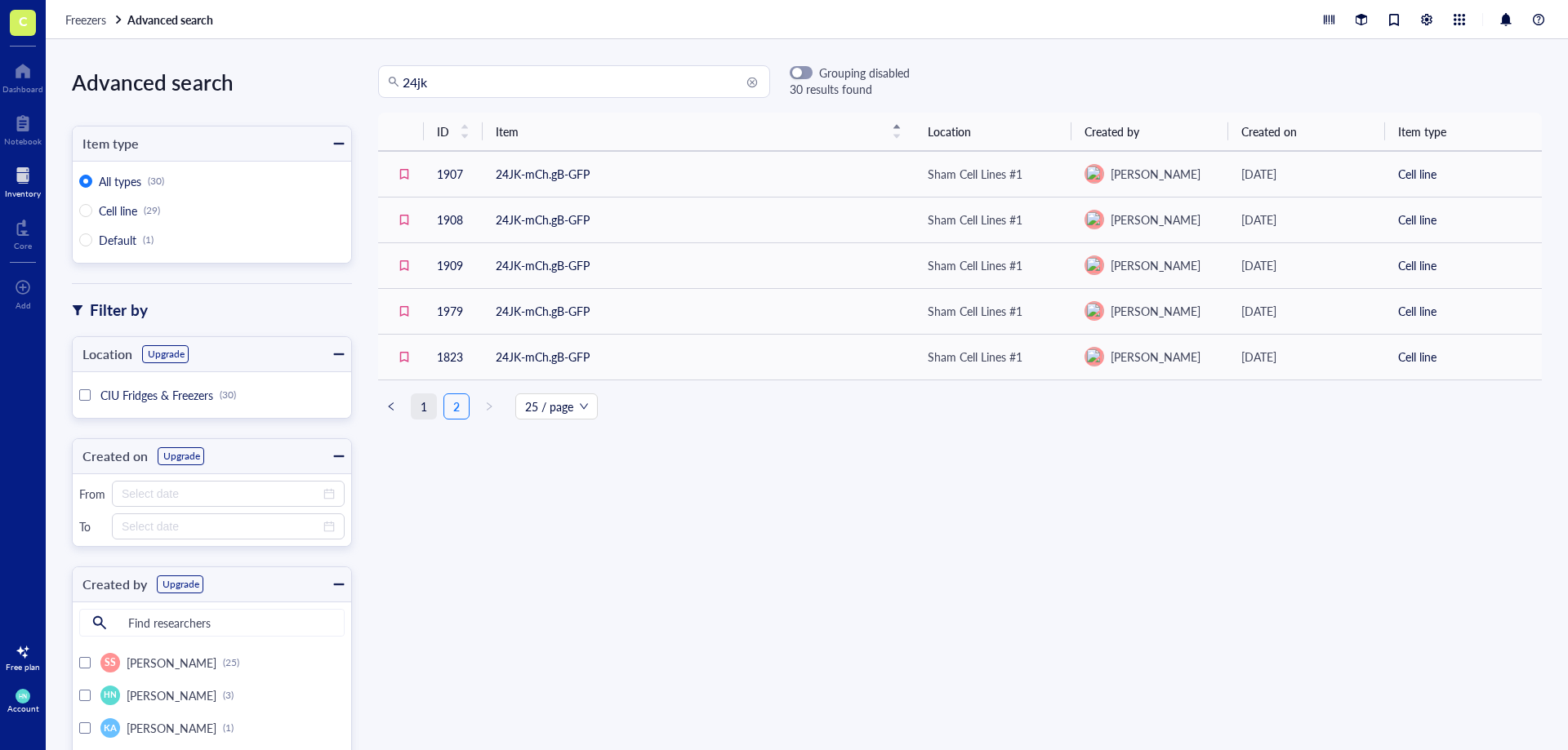
click at [427, 407] on link "1" at bounding box center [424, 406] width 25 height 25
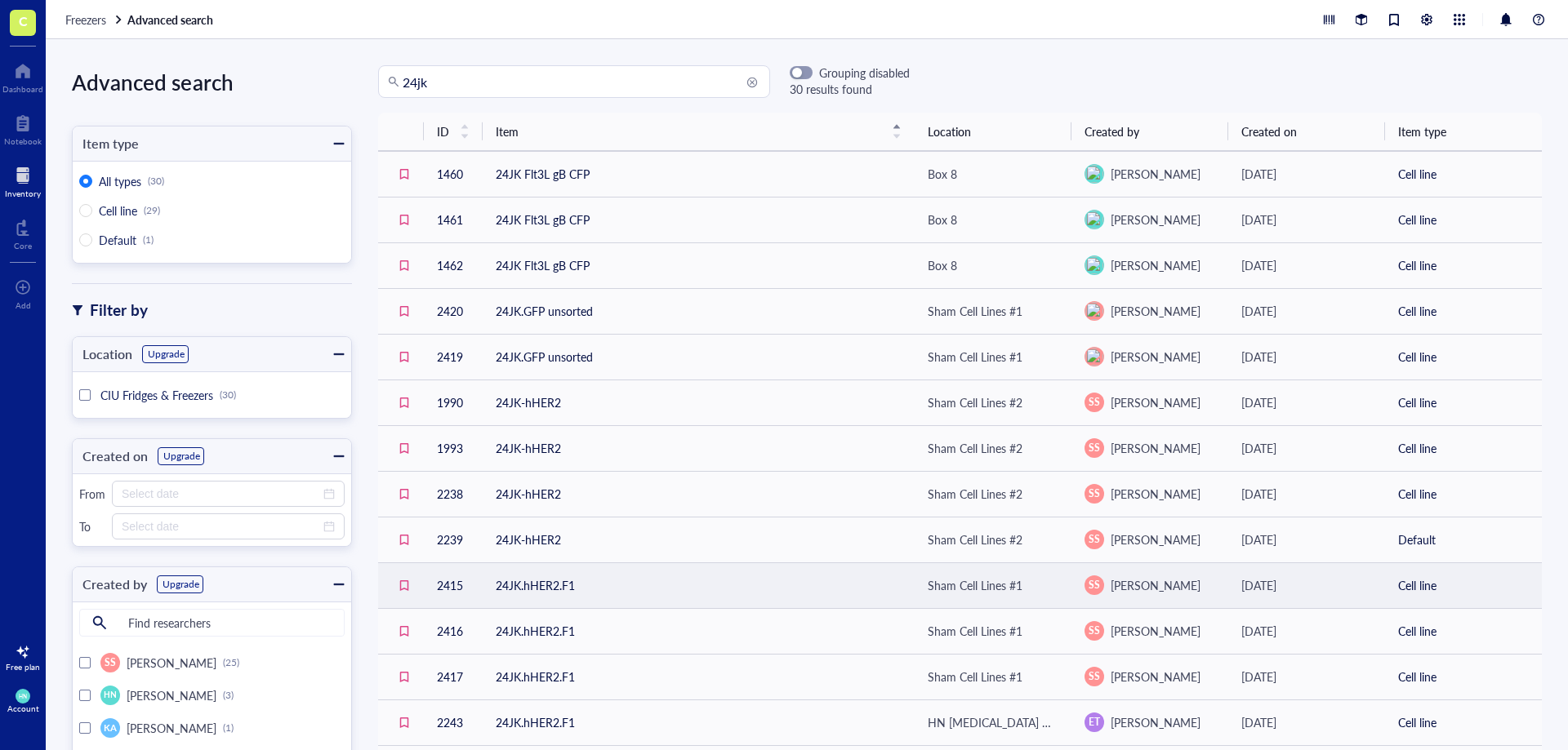
scroll to position [82, 0]
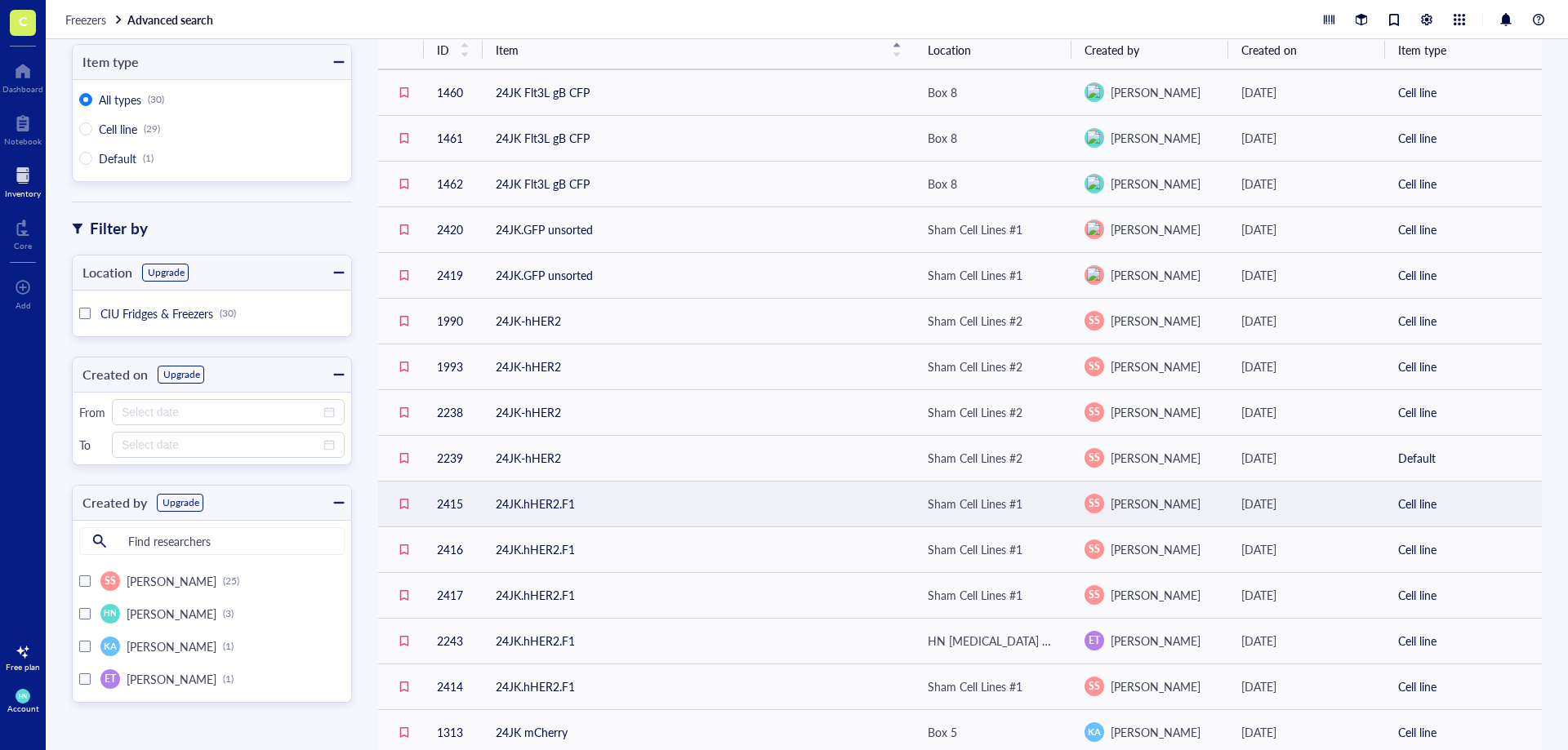
click at [552, 506] on td "24JK.hHER2.F1" at bounding box center [699, 504] width 432 height 46
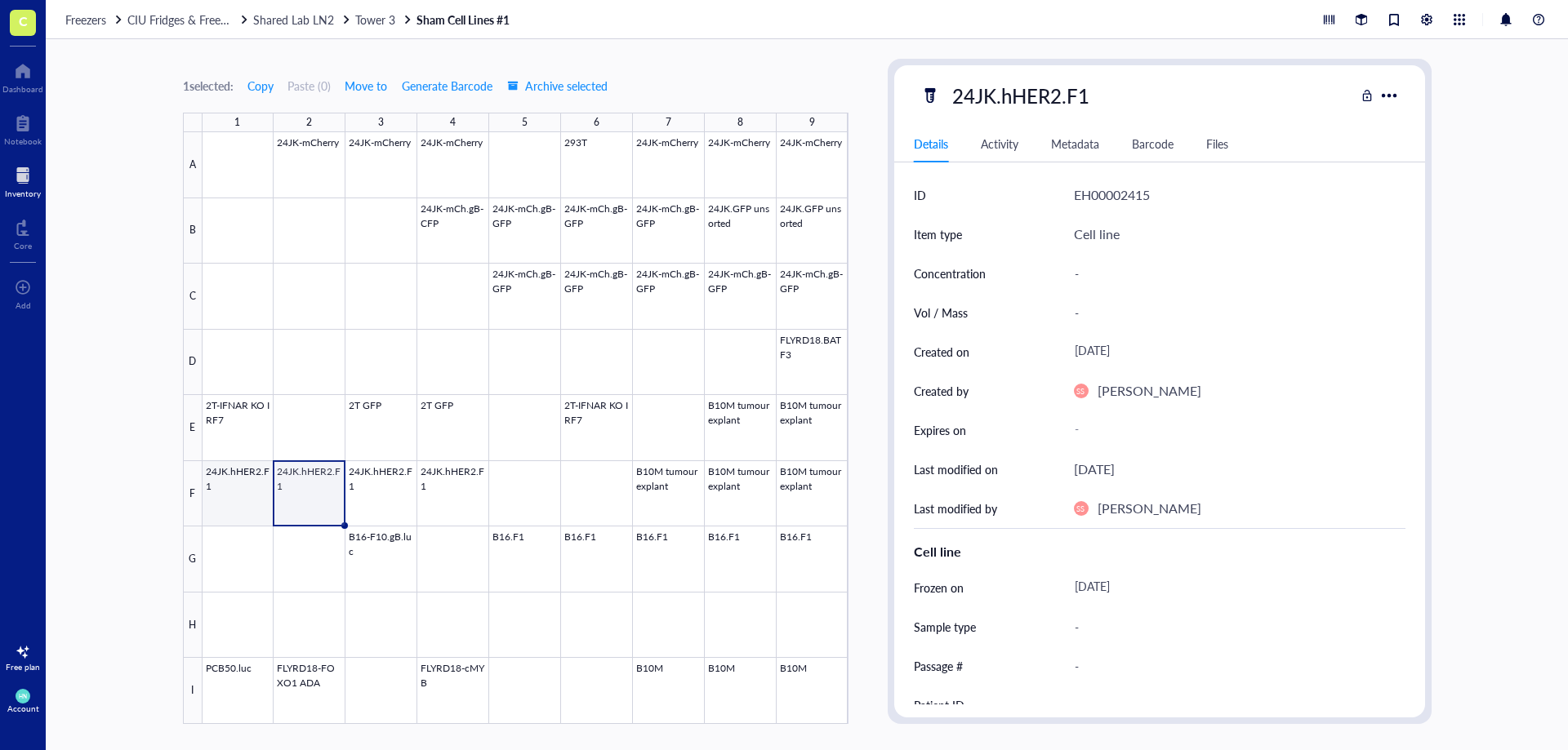
click at [244, 480] on div at bounding box center [525, 428] width 646 height 592
